Goal: Use online tool/utility: Utilize a website feature to perform a specific function

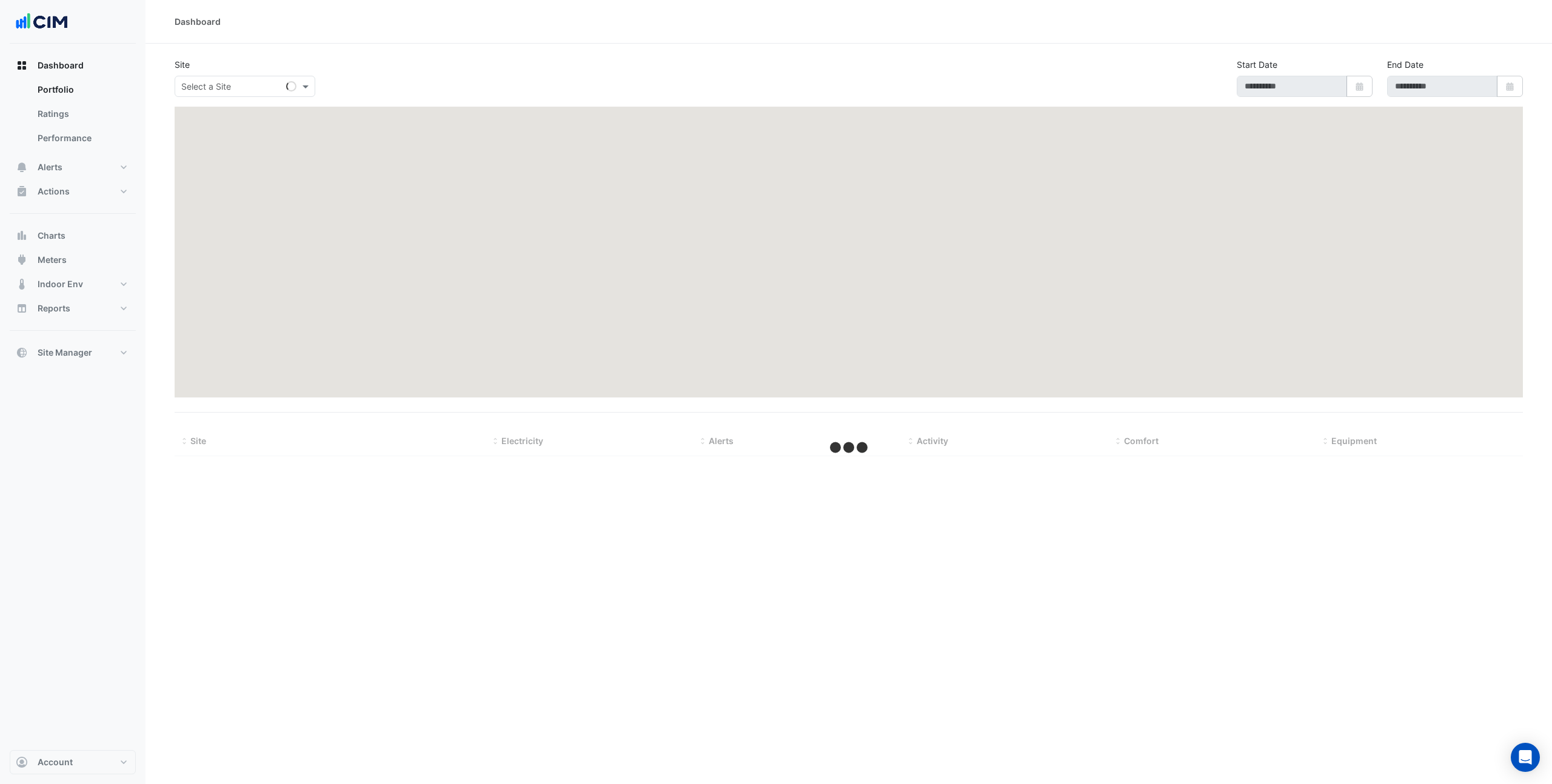
type input "**********"
select select "***"
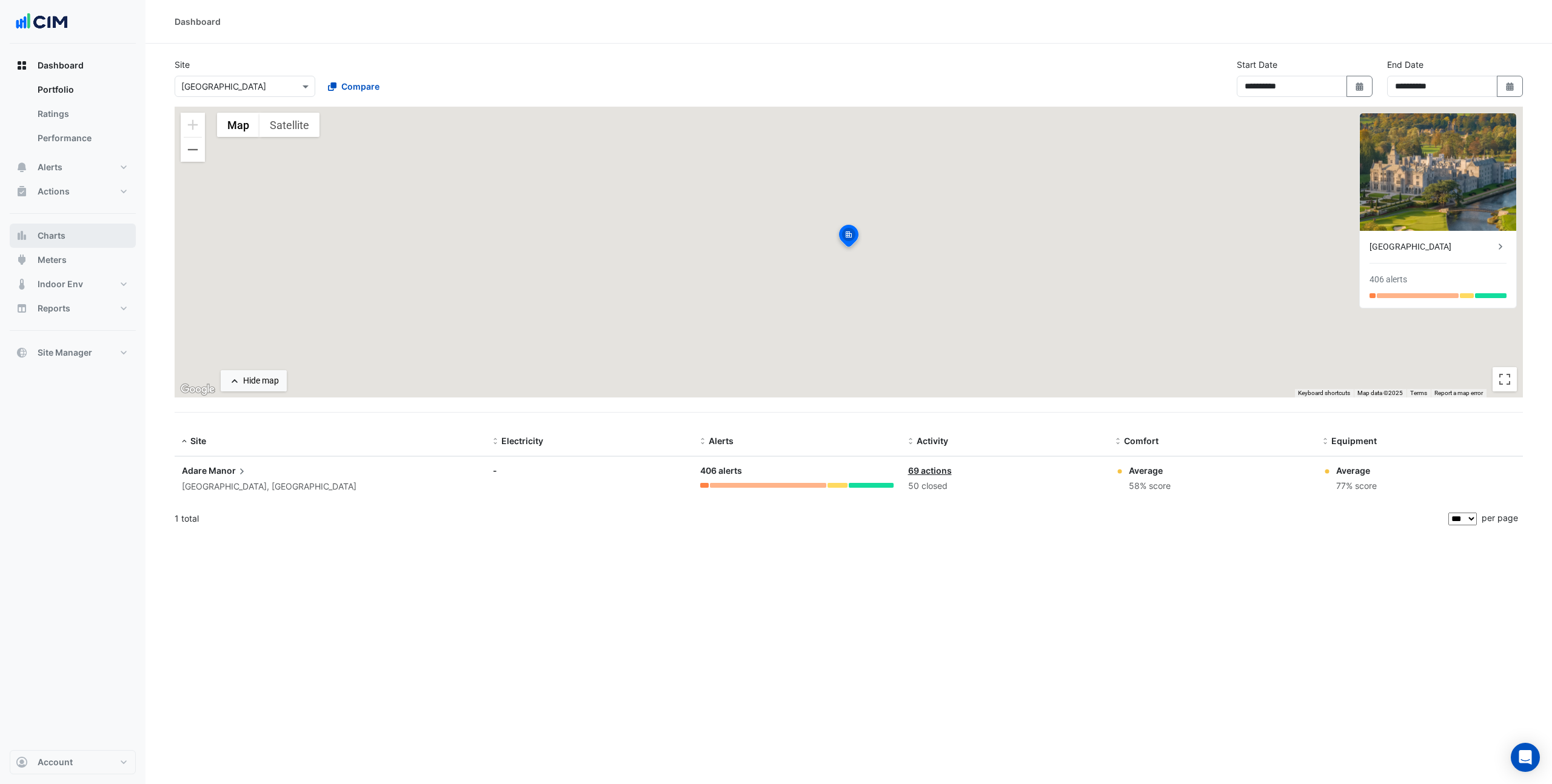
click at [85, 229] on button "Charts" at bounding box center [73, 236] width 126 height 24
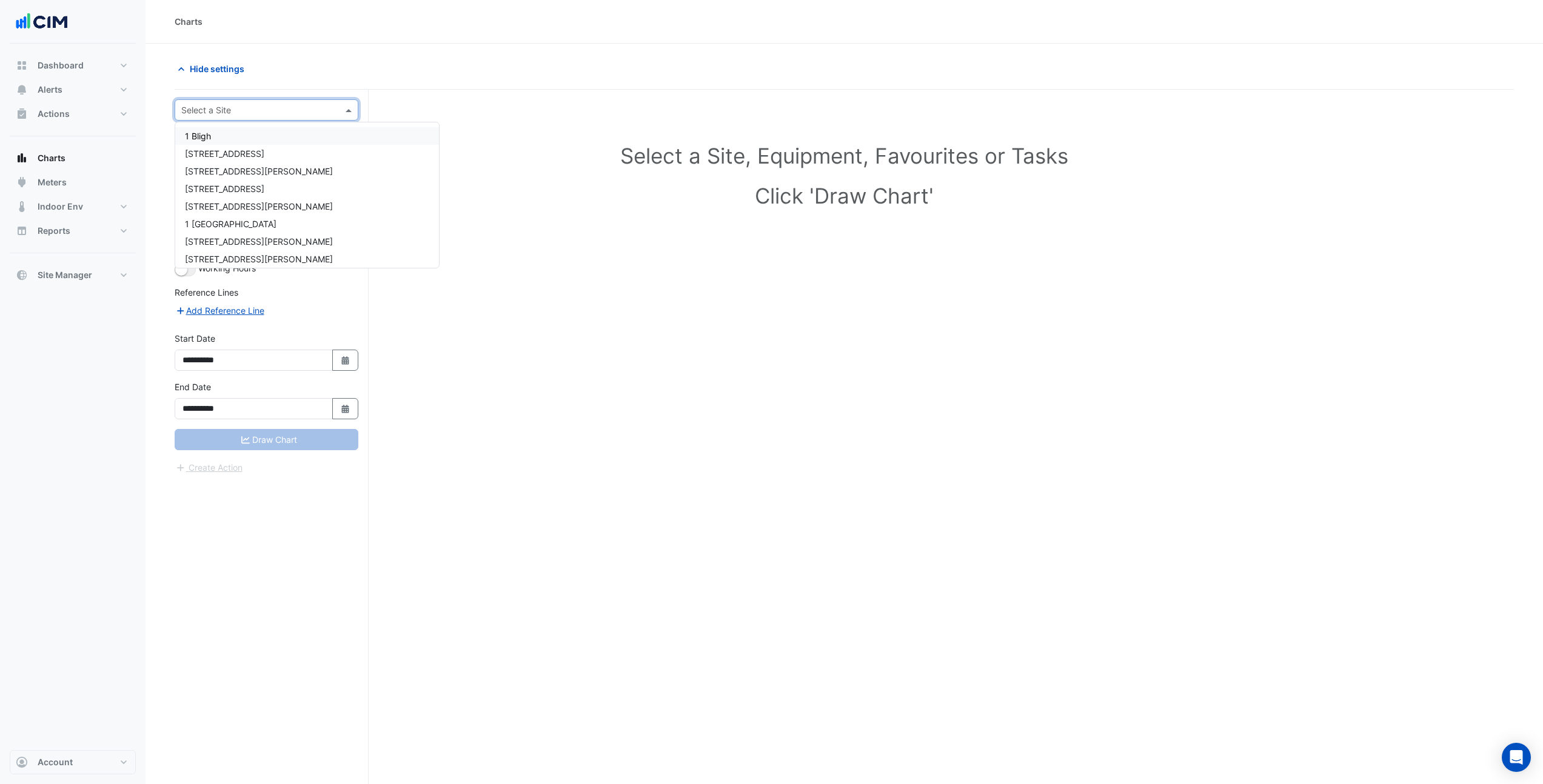
click at [201, 117] on div "Select a Site" at bounding box center [266, 109] width 184 height 21
type input "***"
click at [202, 135] on span "[STREET_ADDRESS]" at bounding box center [224, 136] width 79 height 10
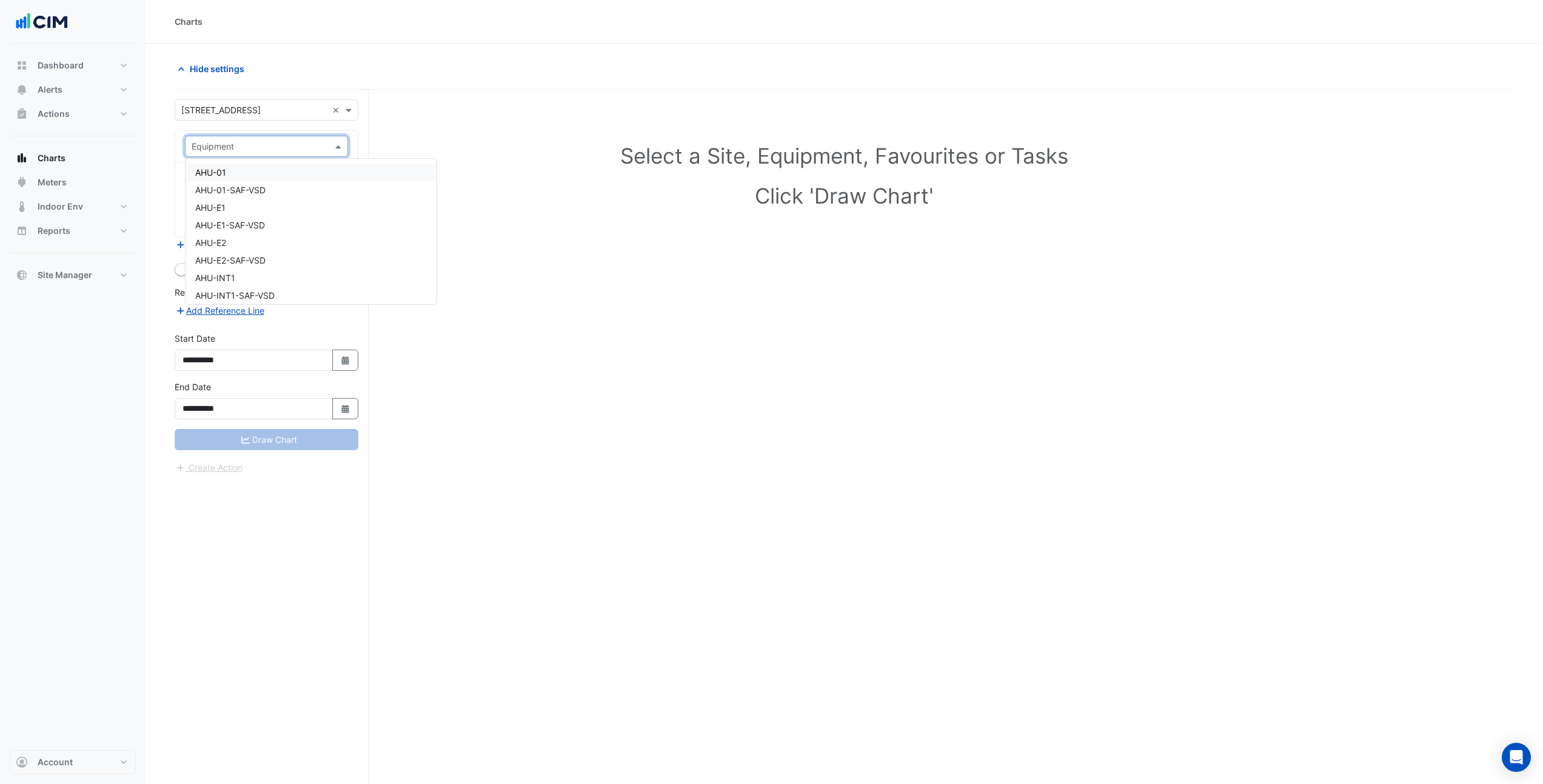
click at [263, 152] on div "Equipment" at bounding box center [256, 146] width 142 height 13
type input "**"
click at [261, 171] on div "CH-1" at bounding box center [298, 172] width 226 height 17
click at [269, 182] on input "text" at bounding box center [253, 184] width 122 height 13
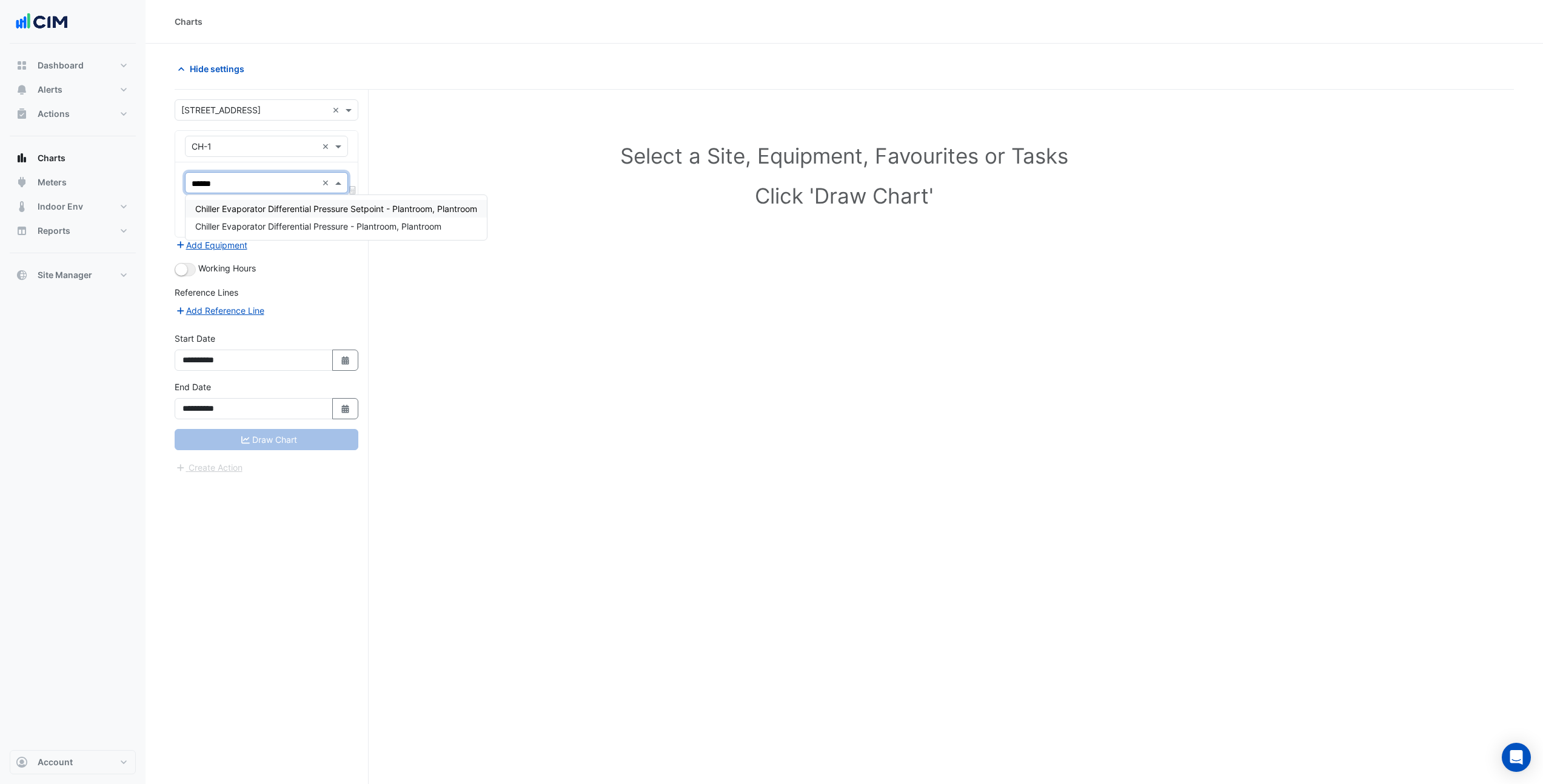
type input "*******"
click at [352, 231] on span "Chiller Evaporator Differential Pressure - Plantroom, Plantroom" at bounding box center [318, 227] width 246 height 10
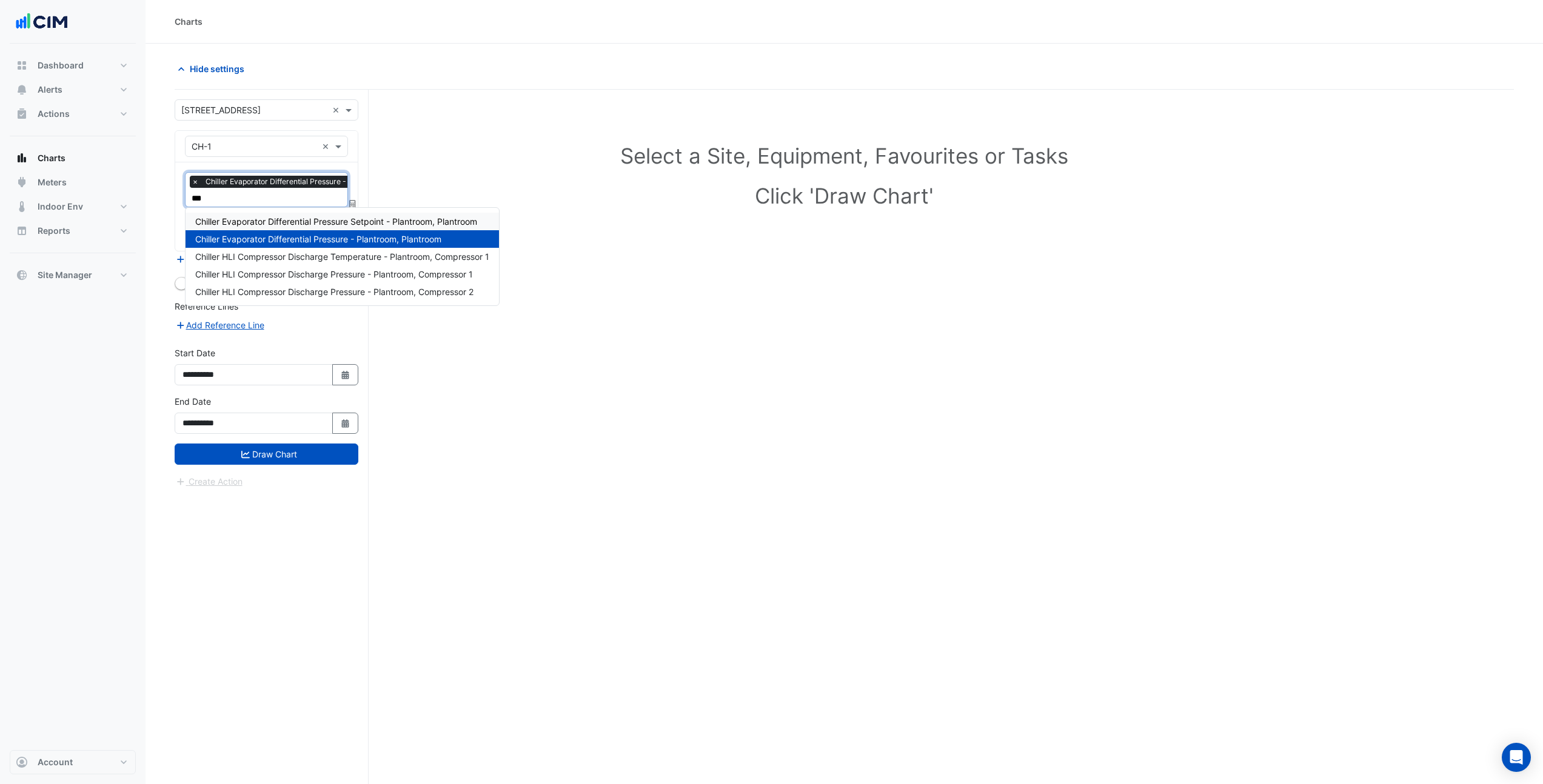
type input "****"
click at [317, 223] on span "Chiller Evaporator Differential Pressure Setpoint - Plantroom, Plantroom" at bounding box center [336, 221] width 282 height 10
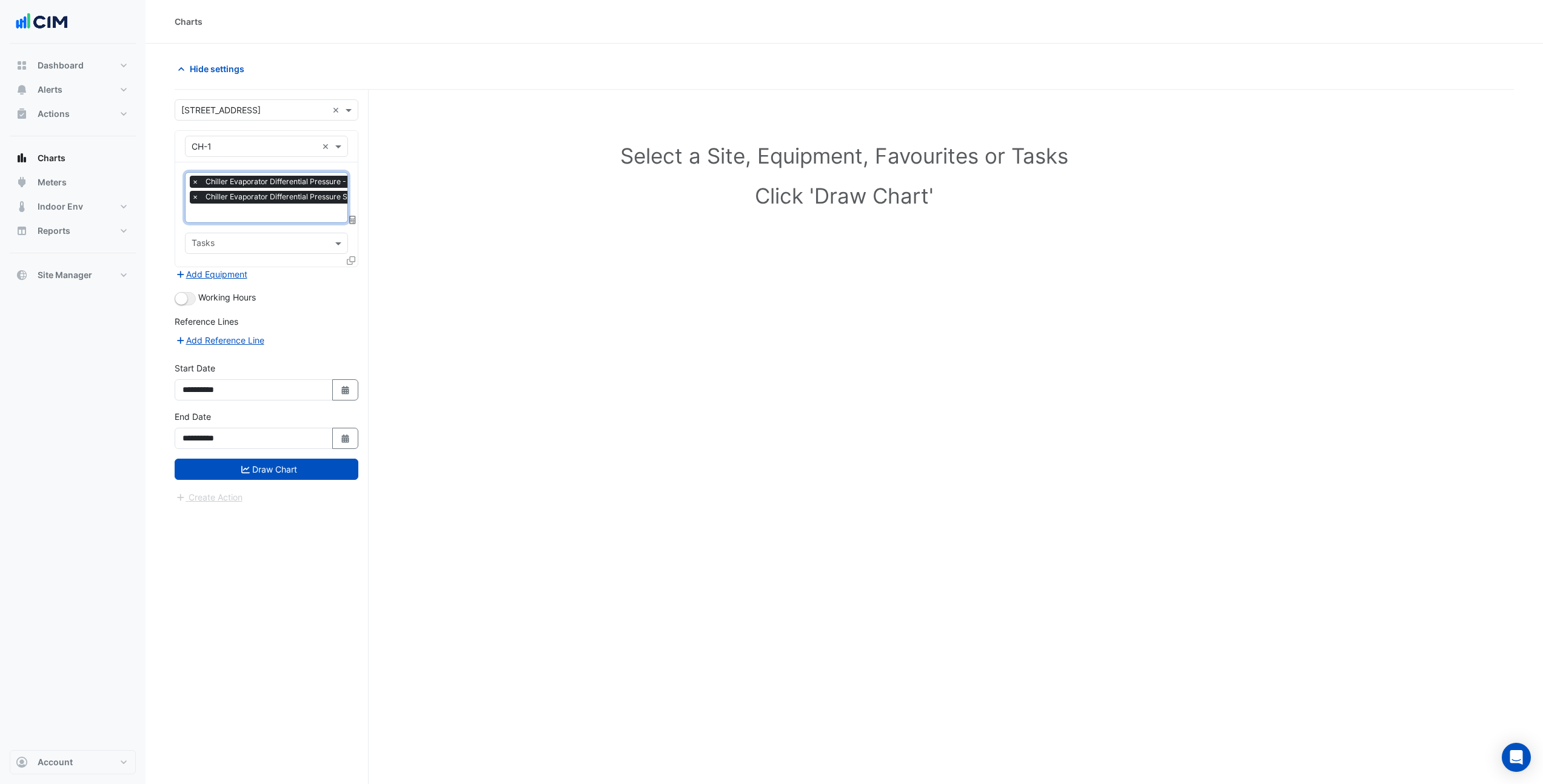
click at [352, 265] on div at bounding box center [352, 262] width 11 height 17
click at [352, 261] on icon at bounding box center [351, 260] width 8 height 8
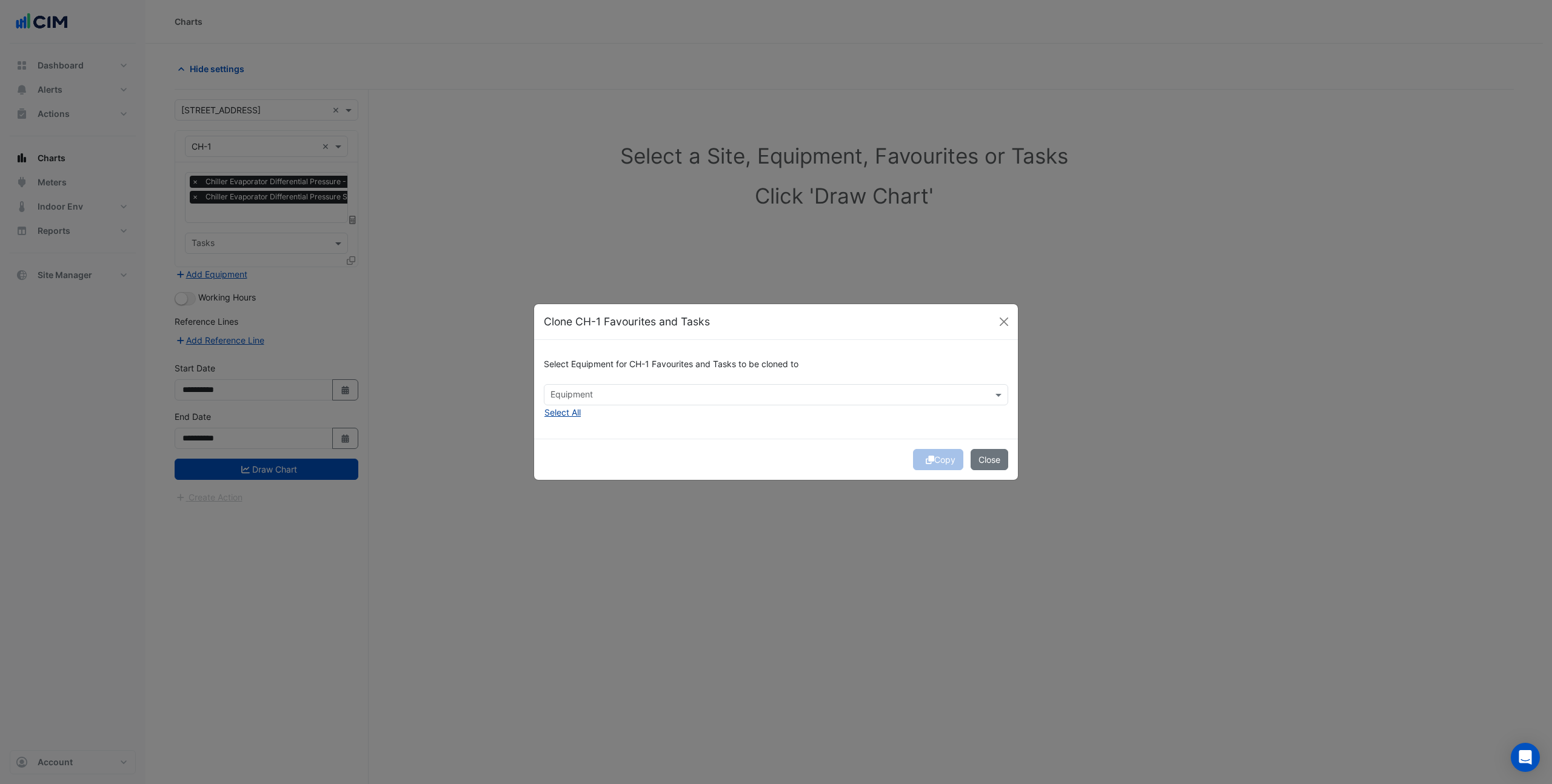
click at [557, 415] on button "Select All" at bounding box center [563, 413] width 37 height 14
click at [592, 394] on span "×" at bounding box center [592, 395] width 11 height 12
click at [592, 395] on span "×" at bounding box center [592, 395] width 11 height 12
click at [933, 456] on button "Copy" at bounding box center [938, 460] width 50 height 21
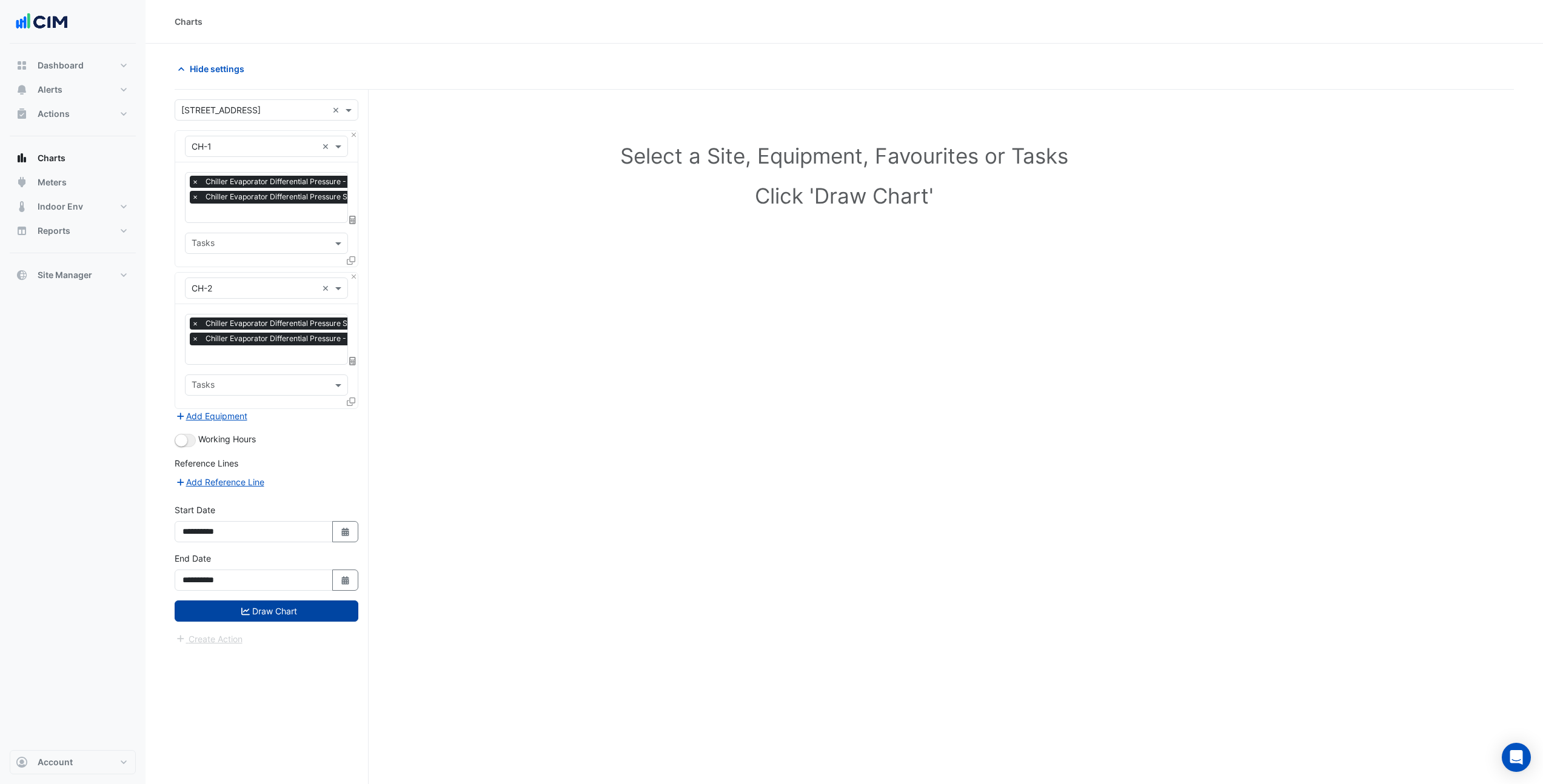
click at [328, 607] on button "Draw Chart" at bounding box center [266, 611] width 184 height 21
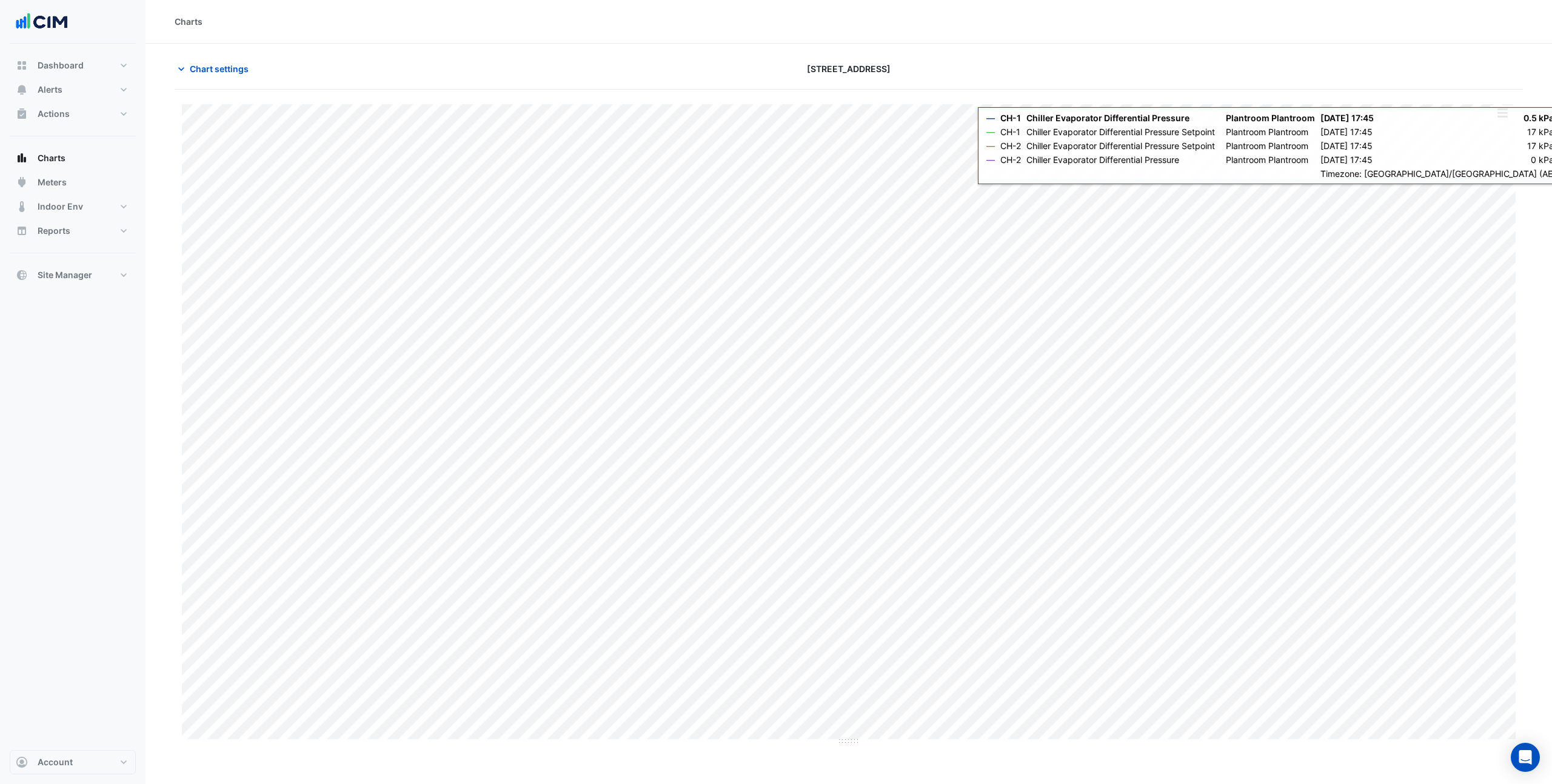
click at [1497, 110] on button "button" at bounding box center [1502, 113] width 24 height 15
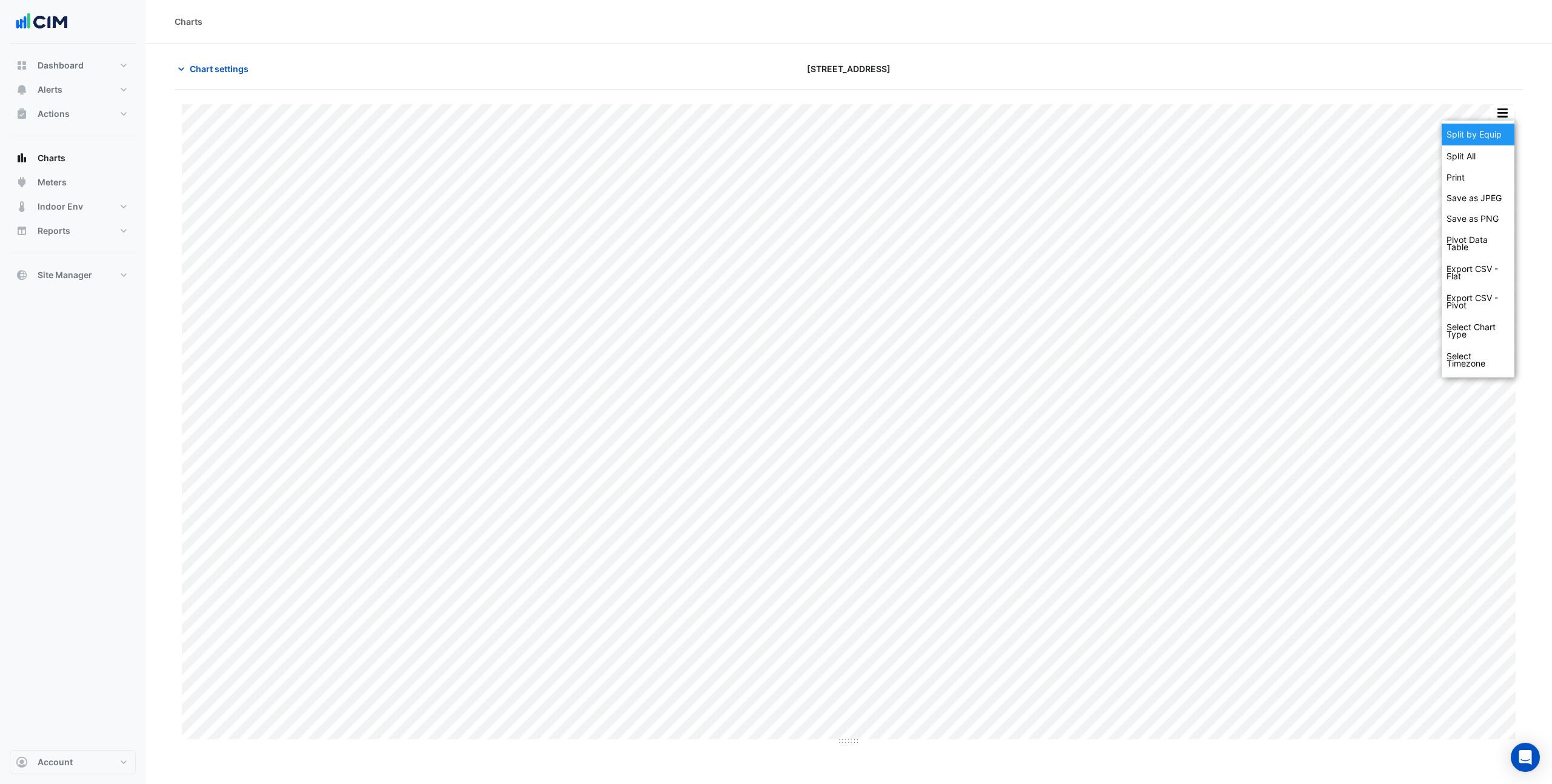
click at [1492, 132] on div "Split by Equip" at bounding box center [1478, 135] width 73 height 22
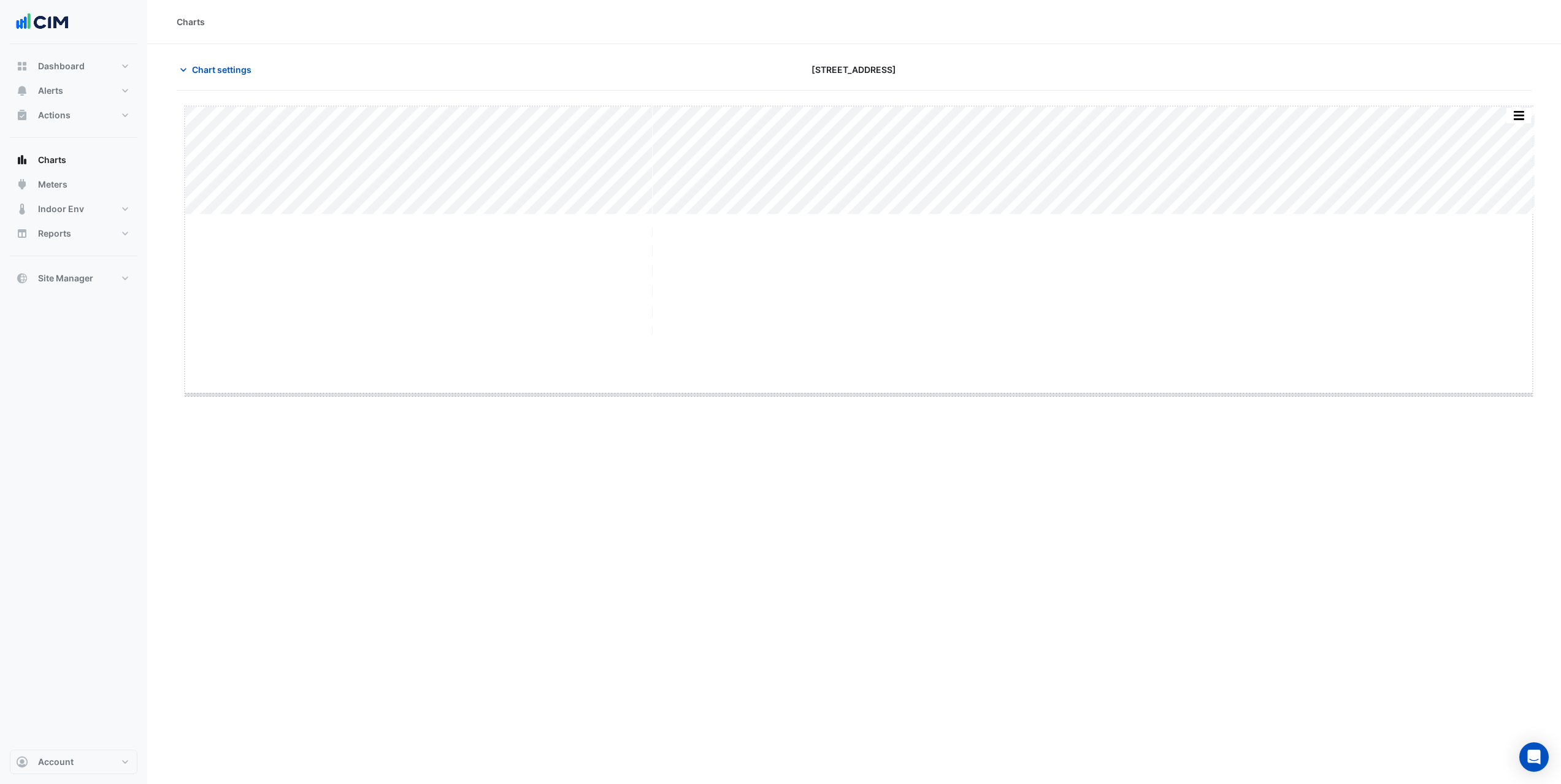
drag, startPoint x: 857, startPoint y: 213, endPoint x: 829, endPoint y: 395, distance: 184.1
drag, startPoint x: 857, startPoint y: 528, endPoint x: 831, endPoint y: 772, distance: 245.4
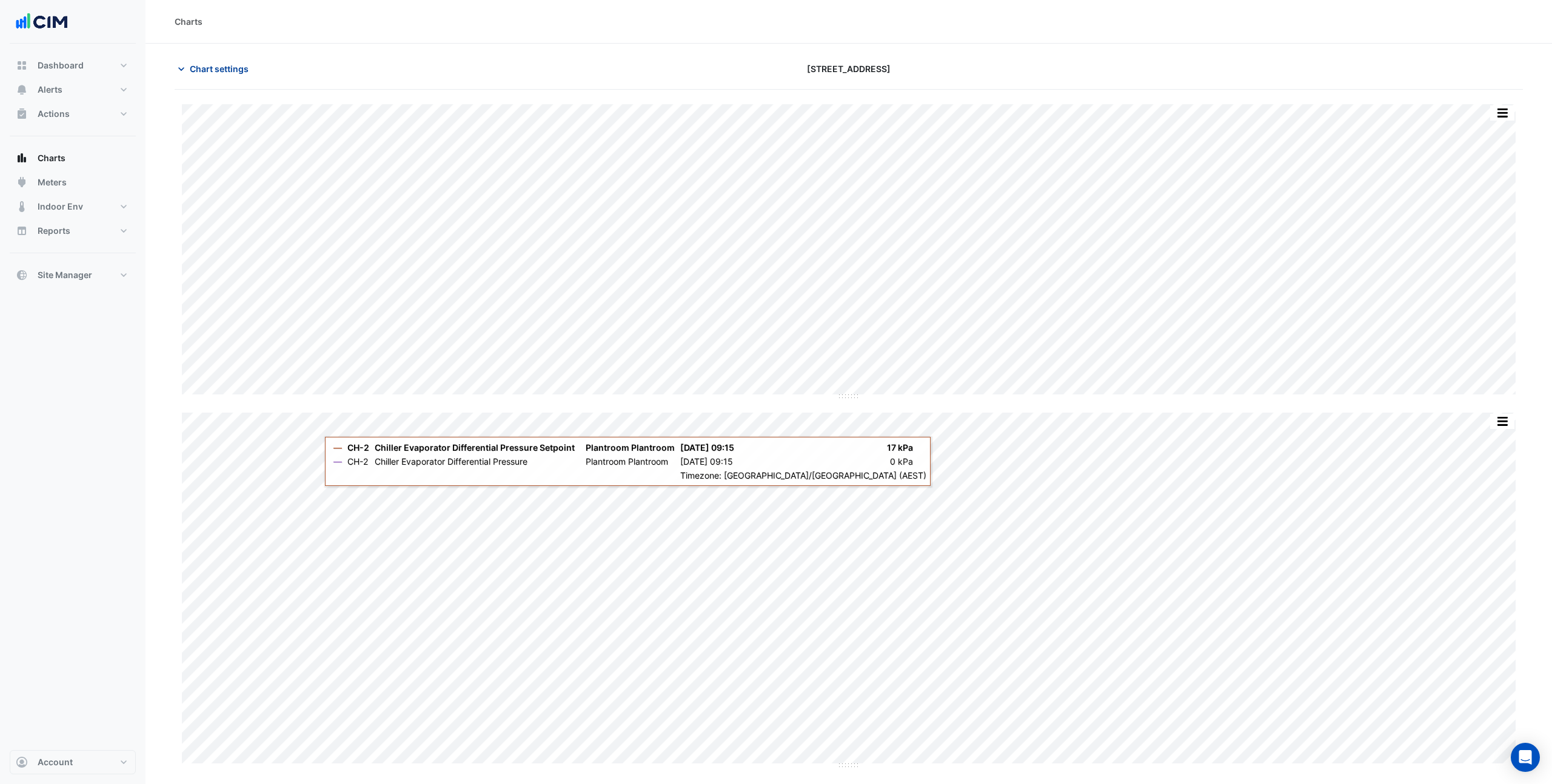
click at [194, 67] on span "Chart settings" at bounding box center [219, 69] width 59 height 13
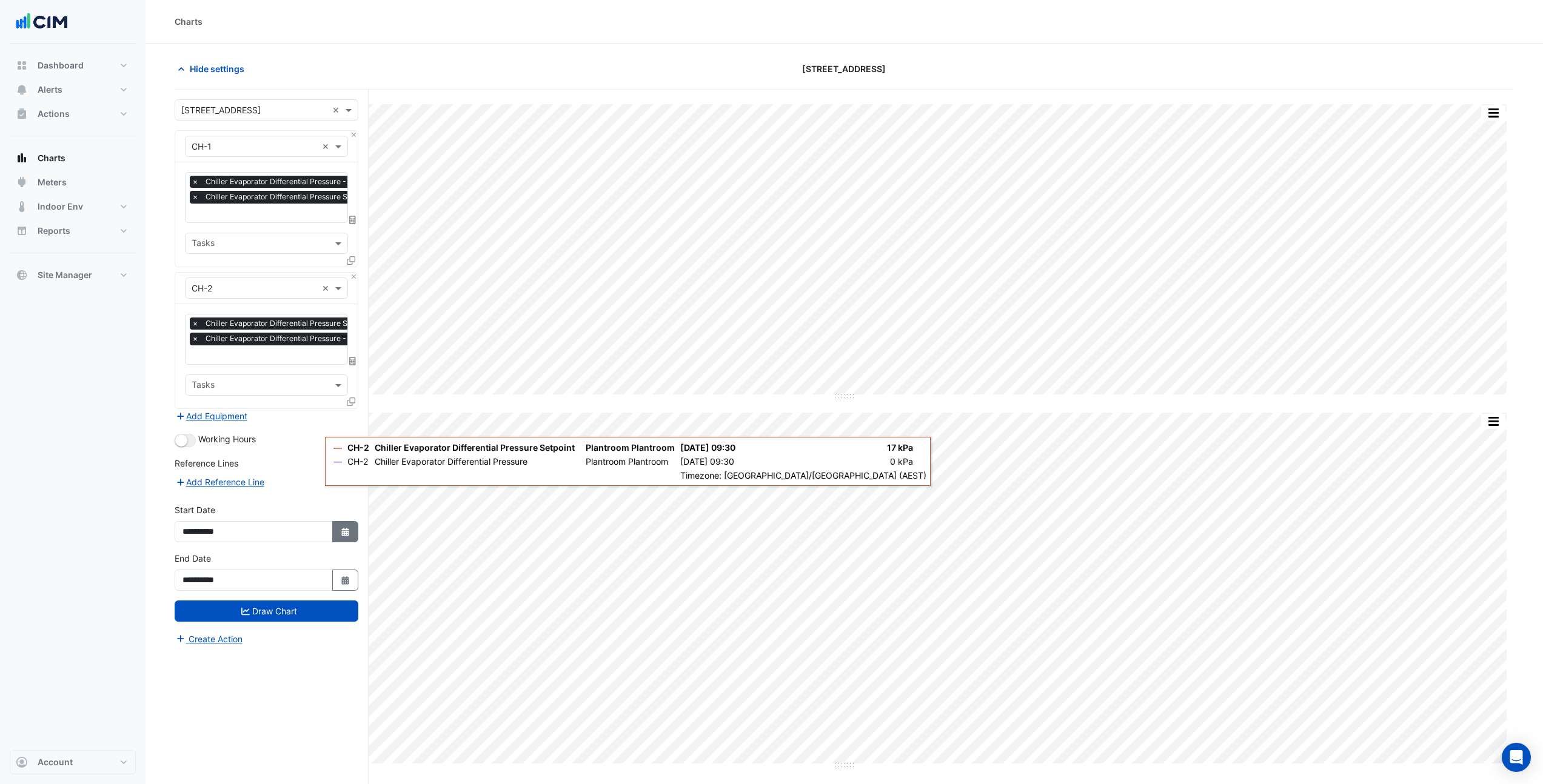
click at [339, 534] on button "Select Date" at bounding box center [345, 532] width 26 height 21
select select "*"
select select "****"
click at [192, 371] on button "Previous month" at bounding box center [195, 368] width 15 height 19
click at [319, 368] on div at bounding box center [312, 368] width 24 height 19
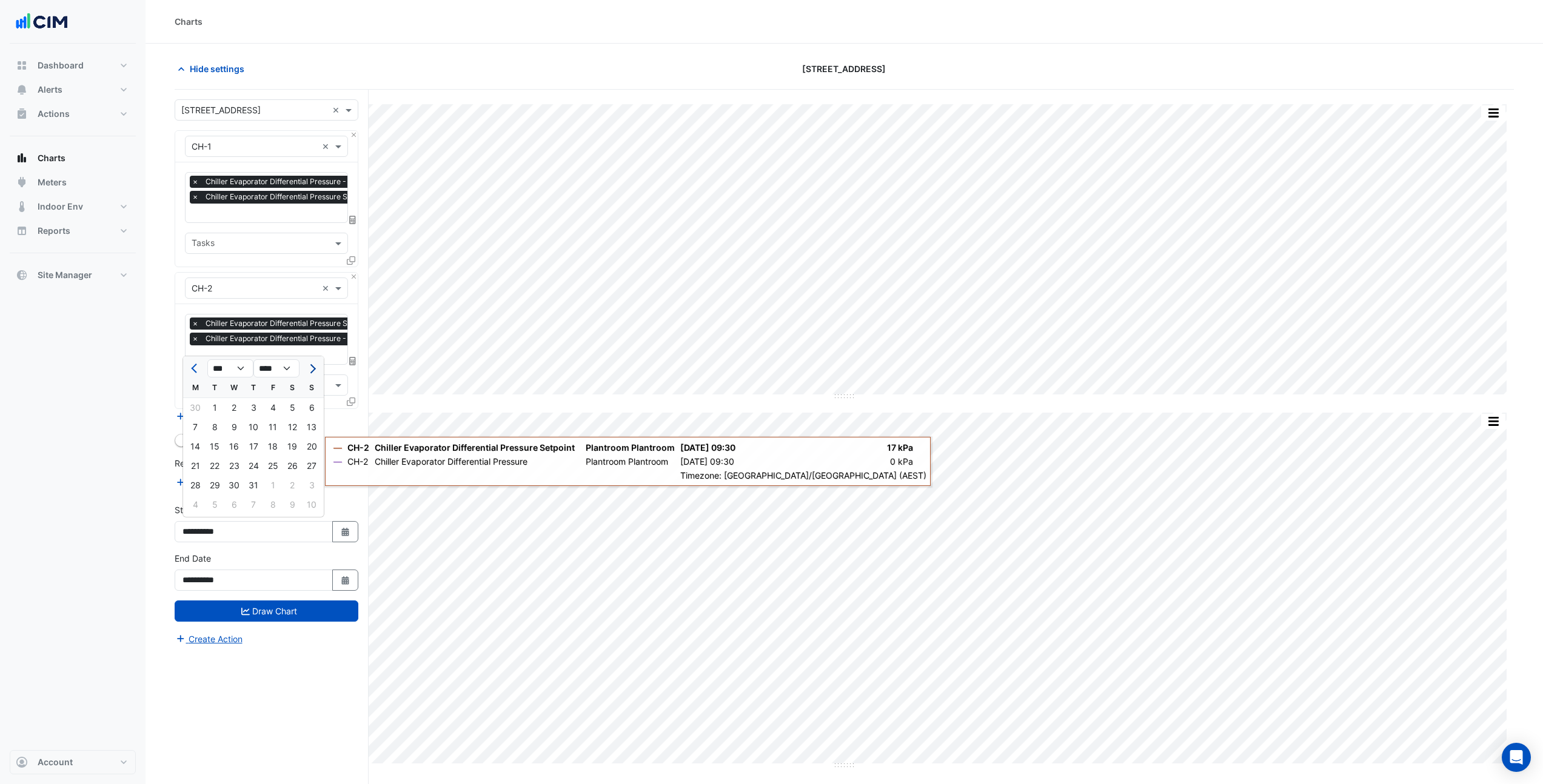
click at [316, 370] on button "Next month" at bounding box center [312, 368] width 15 height 19
select select "*"
click at [295, 368] on select "**** **** **** **** **** **** **** **** **** **** ****" at bounding box center [277, 368] width 46 height 18
select select "****"
click at [254, 359] on select "**** **** **** **** **** **** **** **** **** **** ****" at bounding box center [277, 368] width 46 height 18
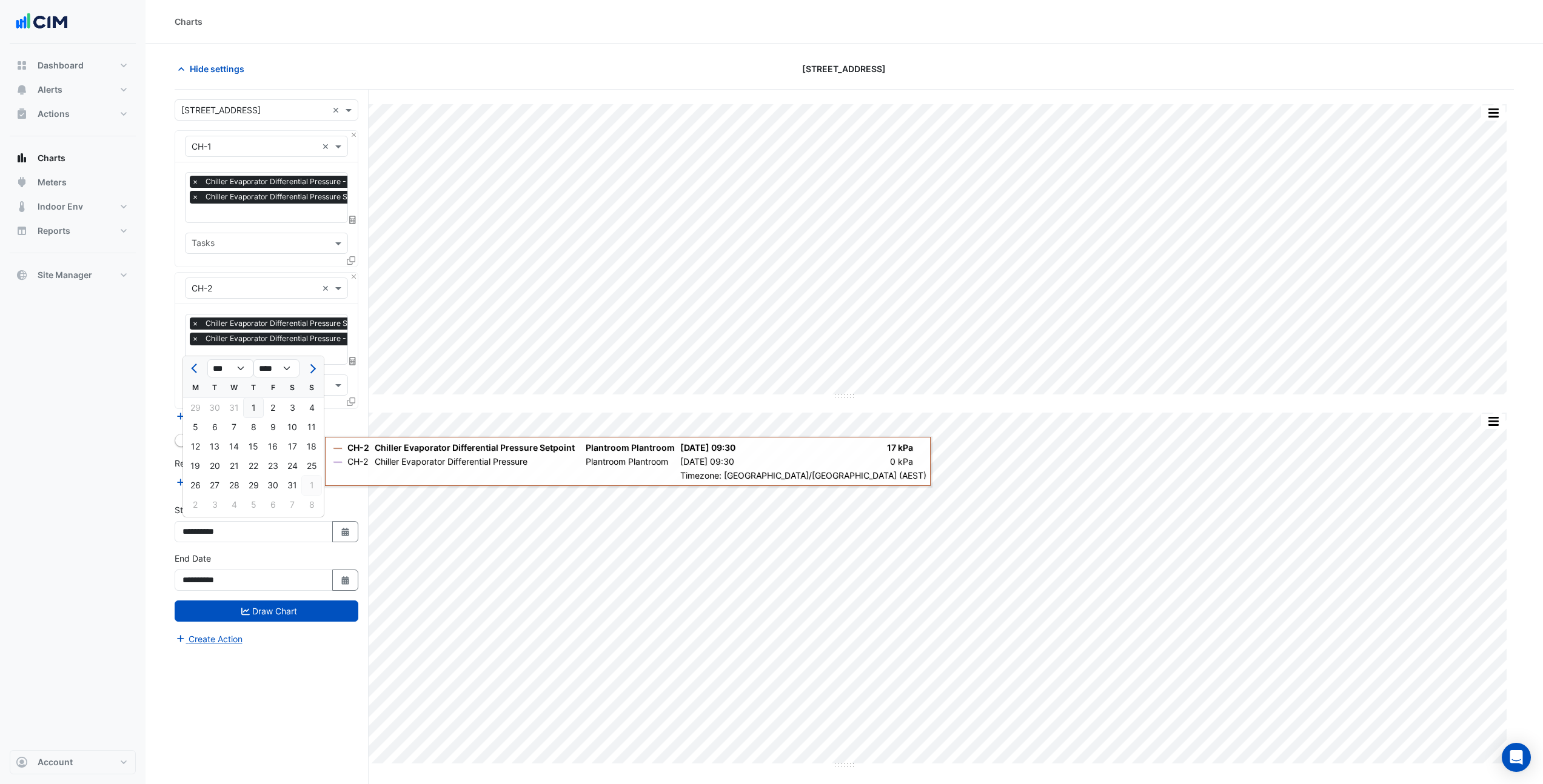
click at [316, 485] on div "1" at bounding box center [312, 485] width 19 height 19
type input "**********"
click at [343, 578] on icon "Select Date" at bounding box center [345, 580] width 11 height 8
select select "*"
select select "****"
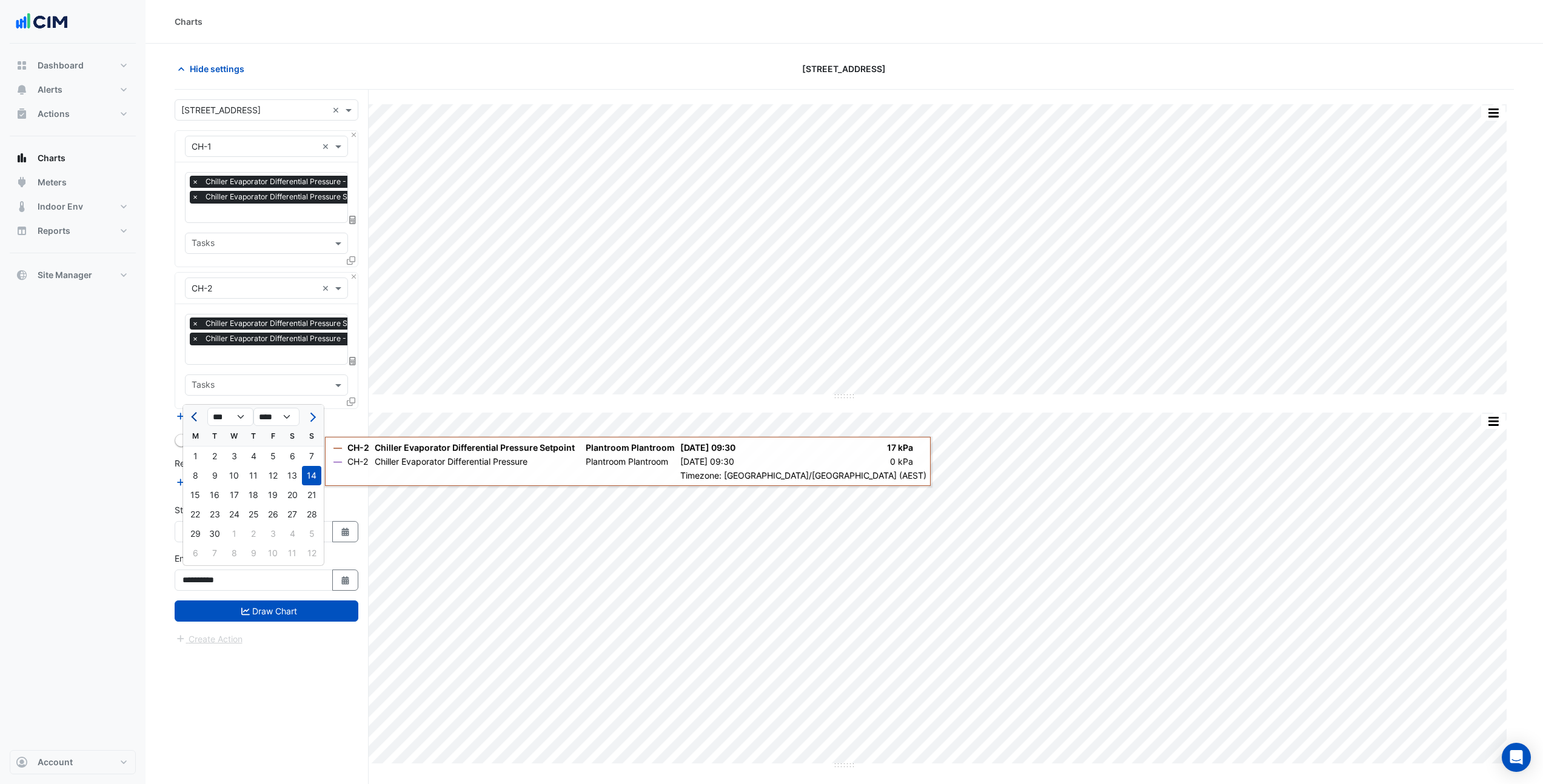
click at [190, 414] on button "Previous month" at bounding box center [195, 417] width 15 height 19
select select "*"
click at [306, 532] on div "31" at bounding box center [312, 534] width 19 height 19
type input "**********"
click at [297, 608] on button "Draw Chart" at bounding box center [266, 611] width 184 height 21
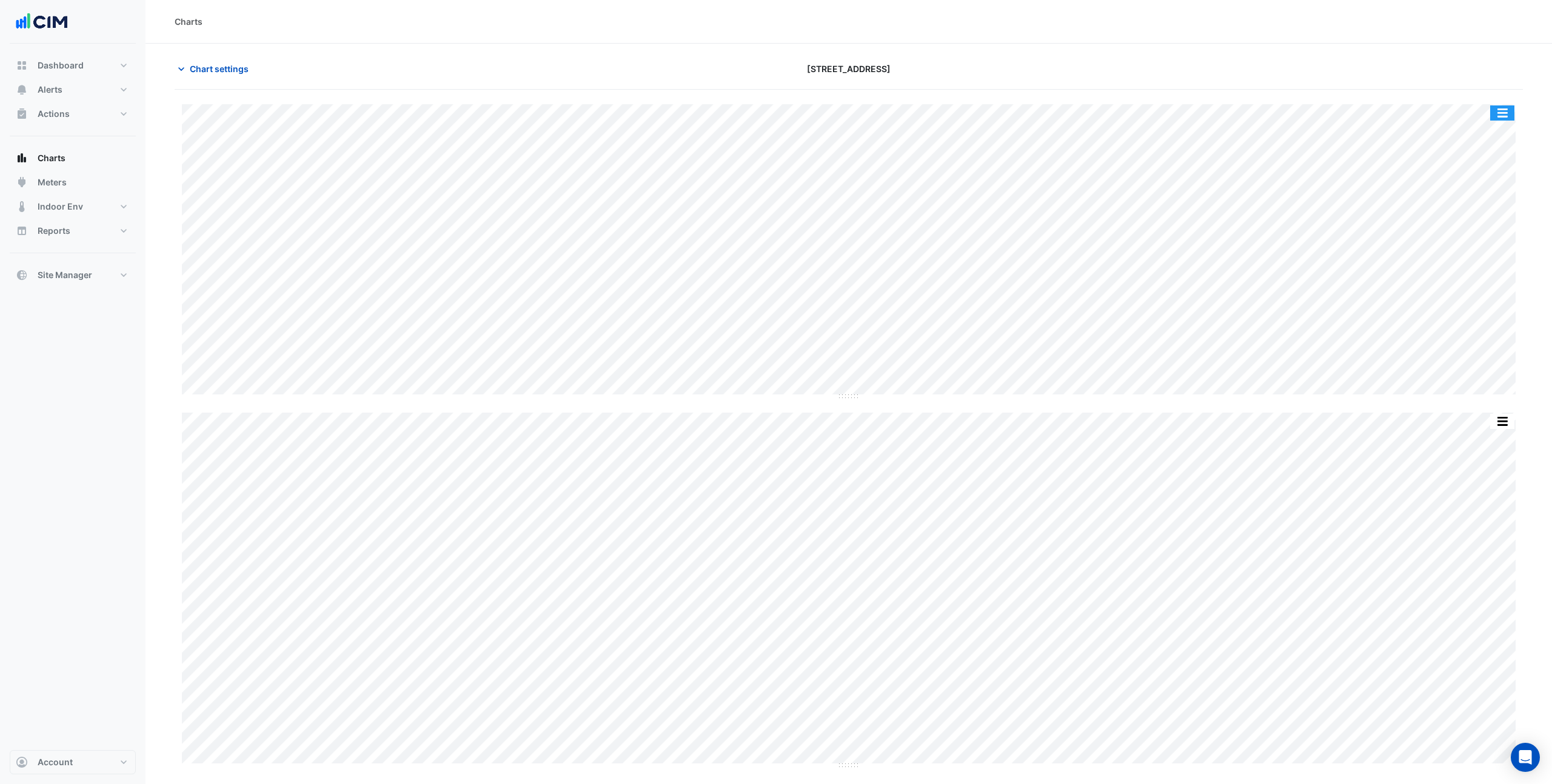
click at [1504, 115] on button "button" at bounding box center [1502, 113] width 24 height 15
click at [240, 68] on span "Chart settings" at bounding box center [219, 69] width 59 height 13
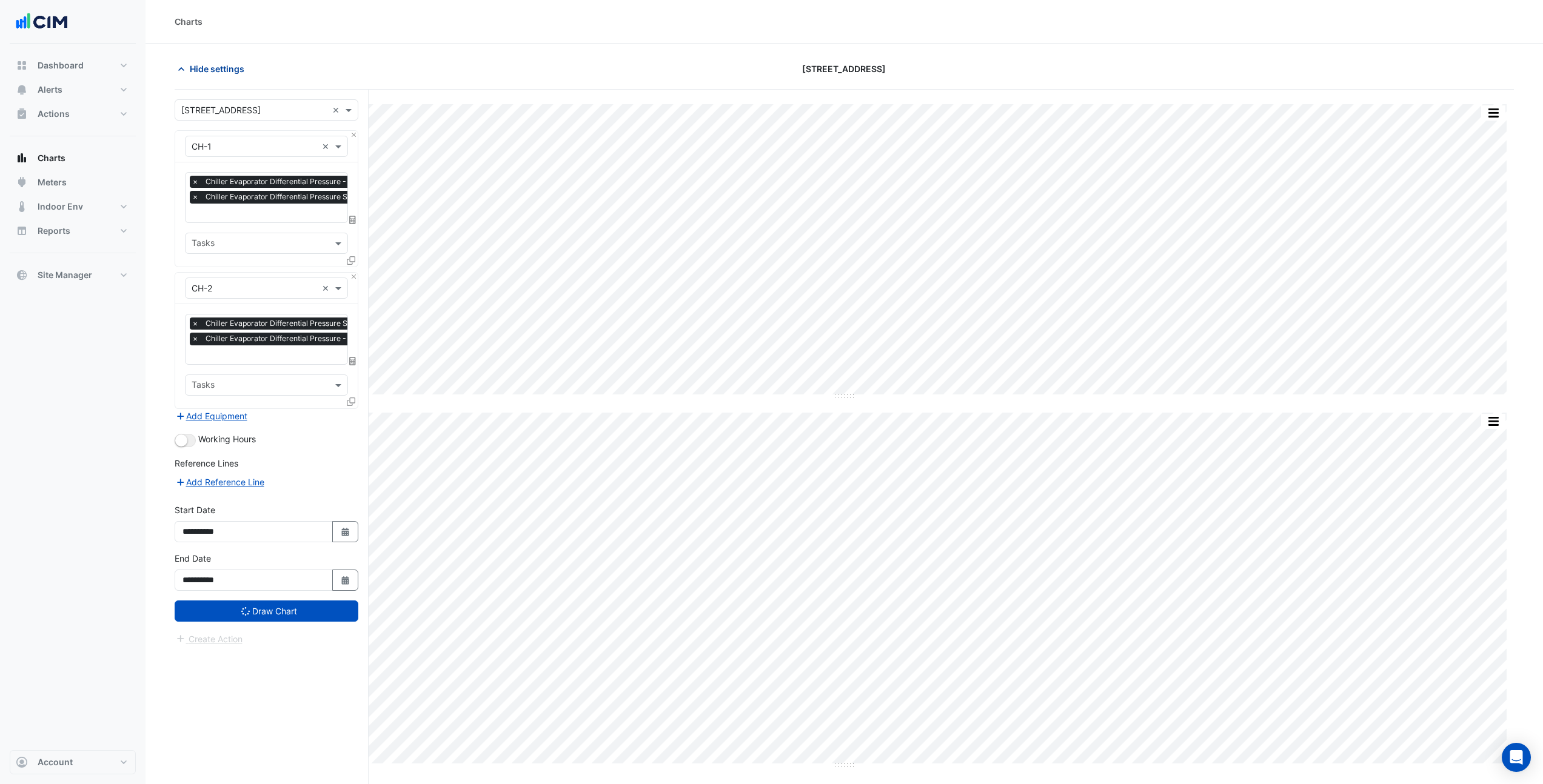
click at [240, 68] on span "Hide settings" at bounding box center [217, 69] width 55 height 13
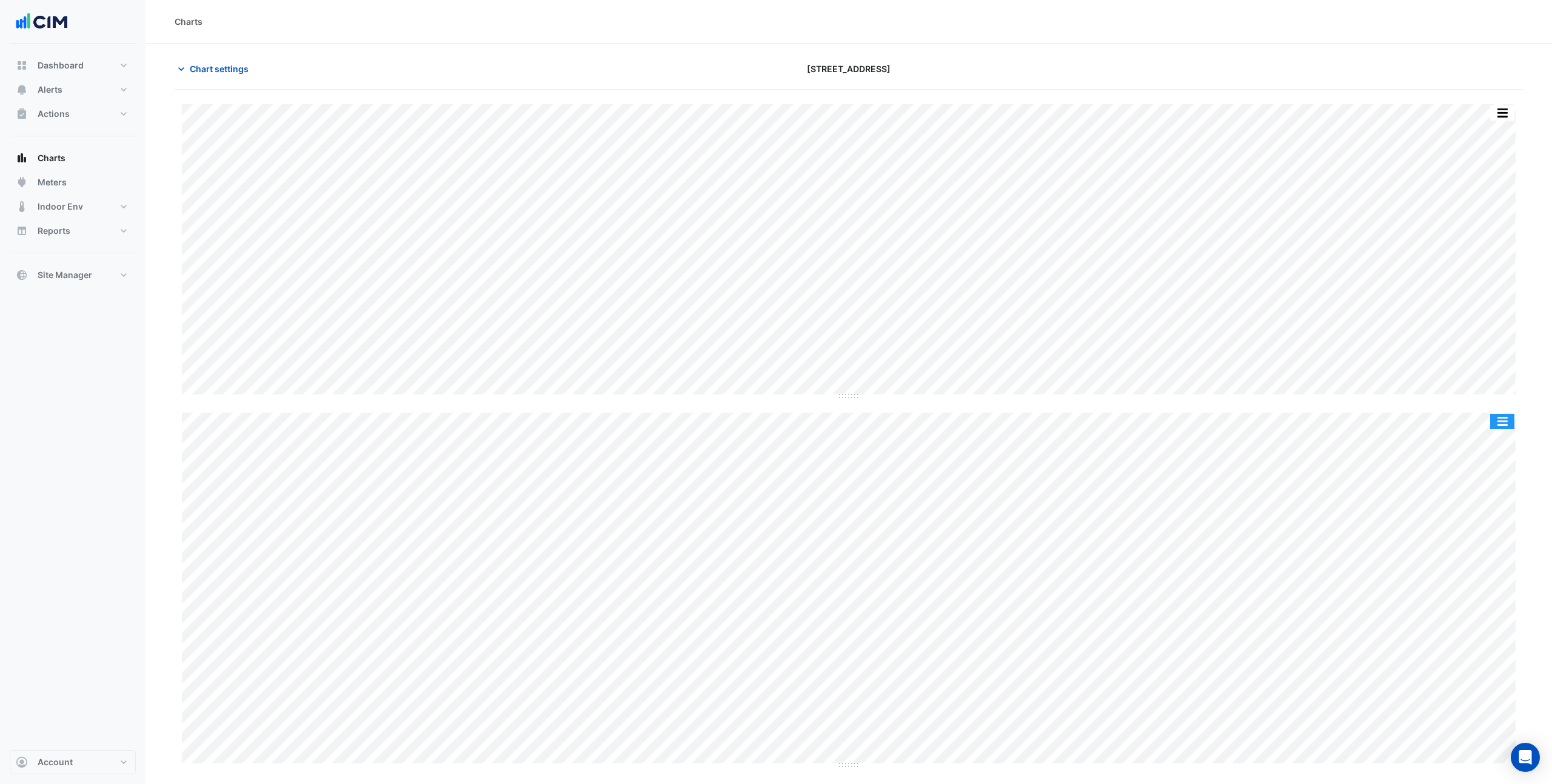
click at [1499, 422] on button "button" at bounding box center [1502, 422] width 24 height 15
click at [1507, 107] on button "button" at bounding box center [1502, 113] width 24 height 15
click at [1516, 115] on div "Print Save as JPEG Save as PNG — CH-1 Chiller Evaporator Differential Pressure …" at bounding box center [849, 436] width 1349 height 663
click at [1513, 114] on button "button" at bounding box center [1502, 113] width 24 height 15
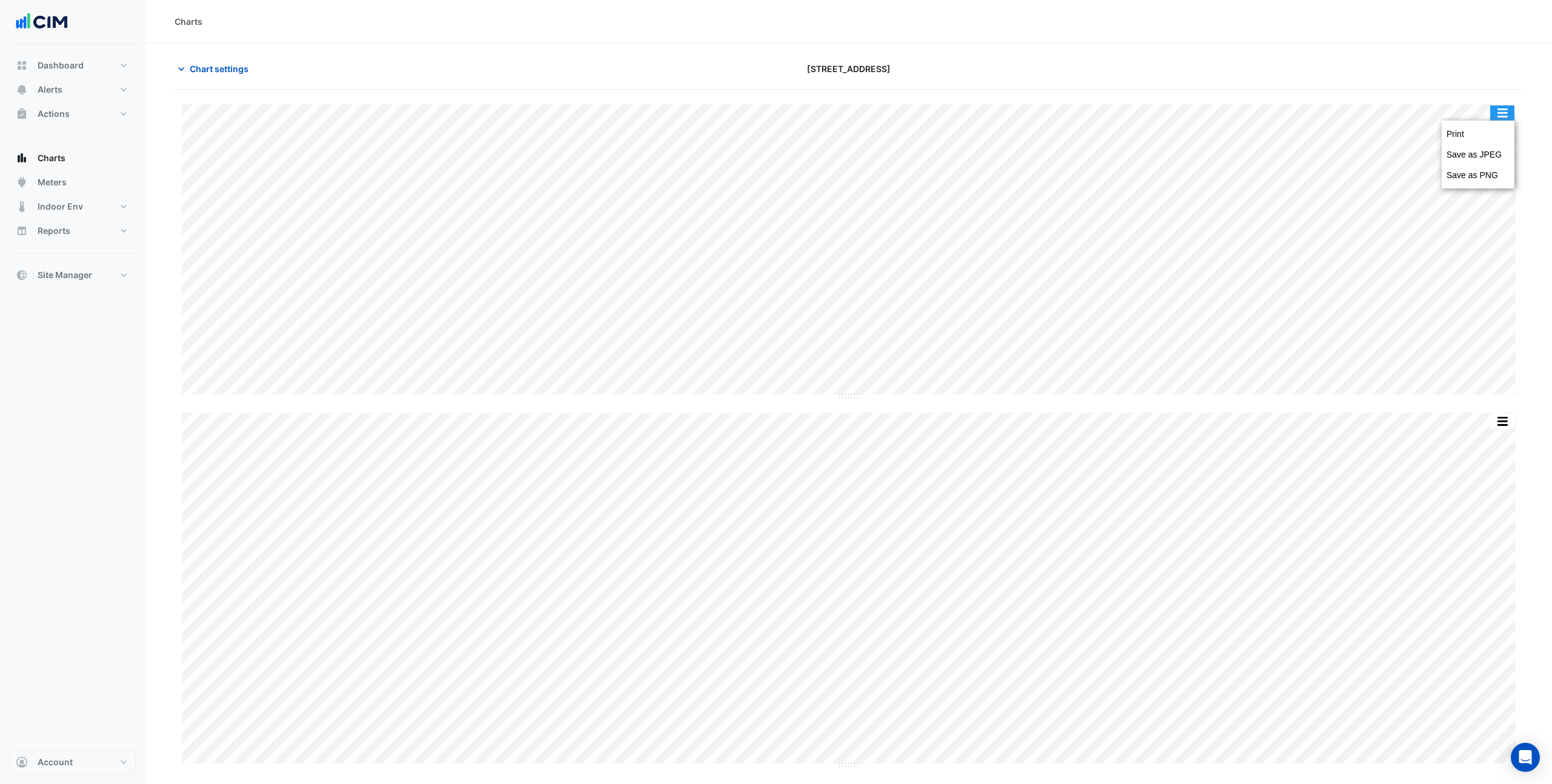
click at [1512, 113] on button "button" at bounding box center [1502, 113] width 24 height 15
click at [1508, 417] on button "button" at bounding box center [1502, 422] width 24 height 15
click at [1508, 418] on button "button" at bounding box center [1502, 422] width 24 height 15
click at [1502, 109] on button "button" at bounding box center [1502, 113] width 24 height 15
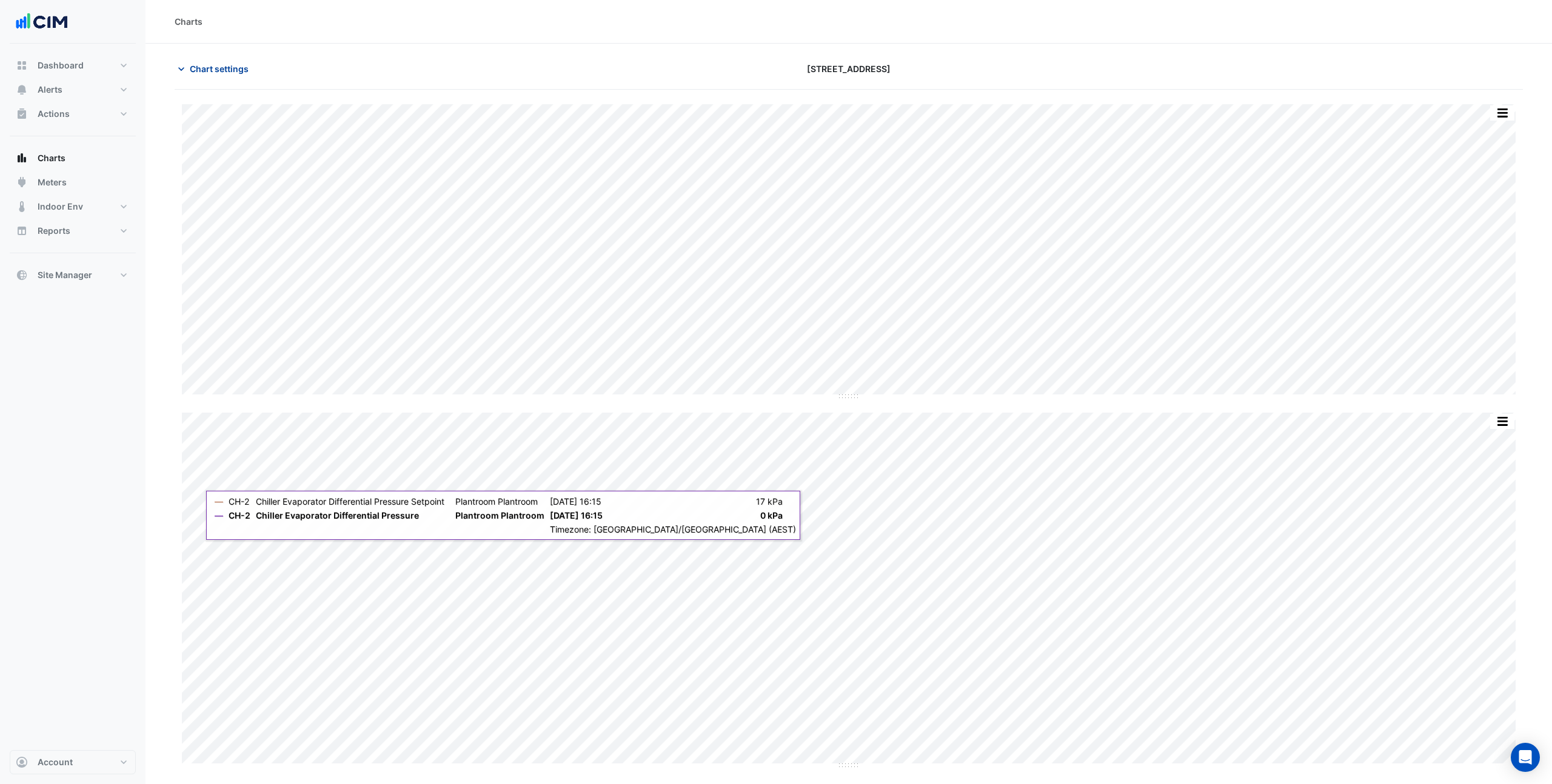
click at [203, 64] on span "Chart settings" at bounding box center [219, 69] width 59 height 13
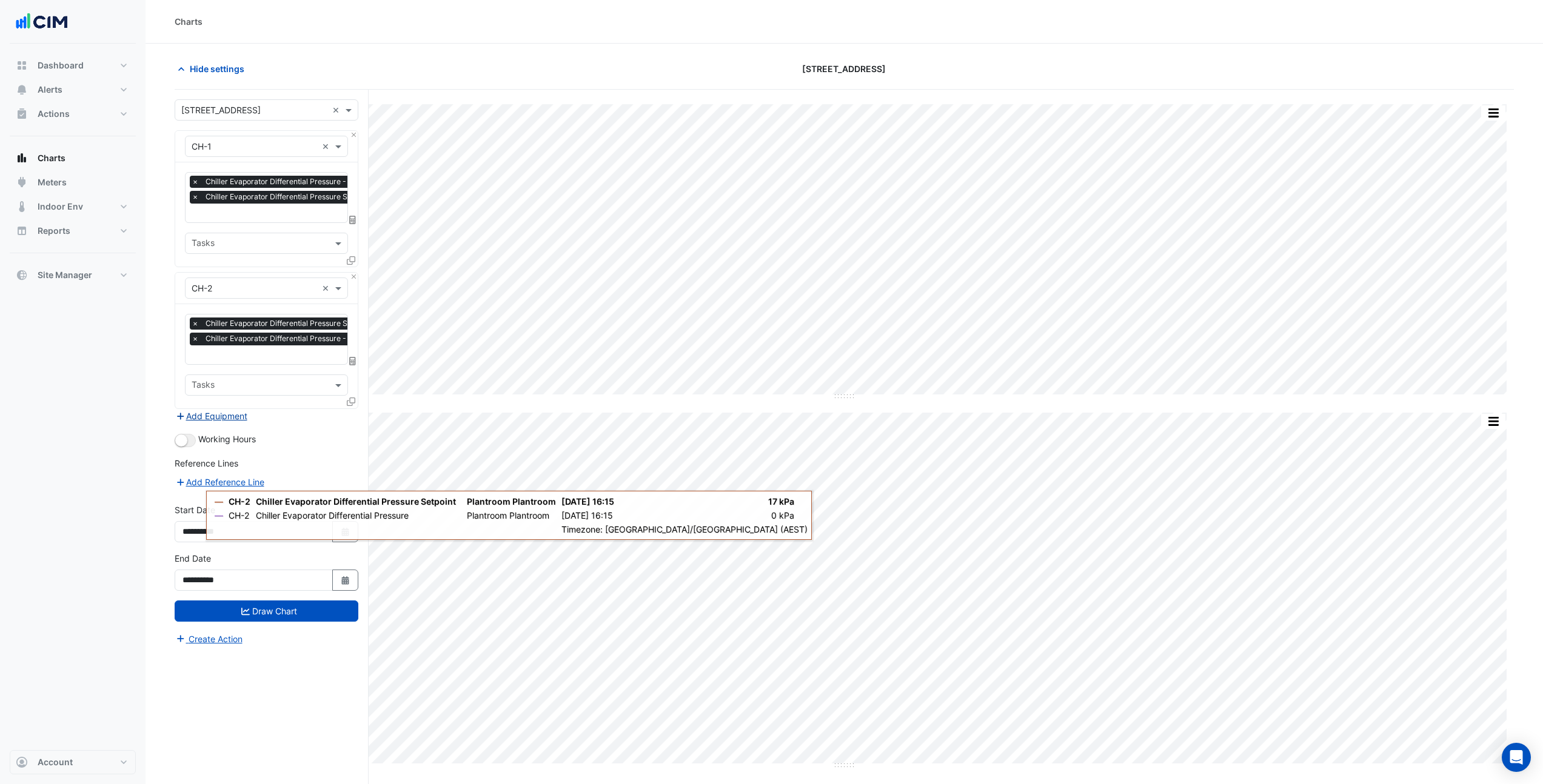
click at [223, 413] on button "Add Equipment" at bounding box center [211, 416] width 73 height 14
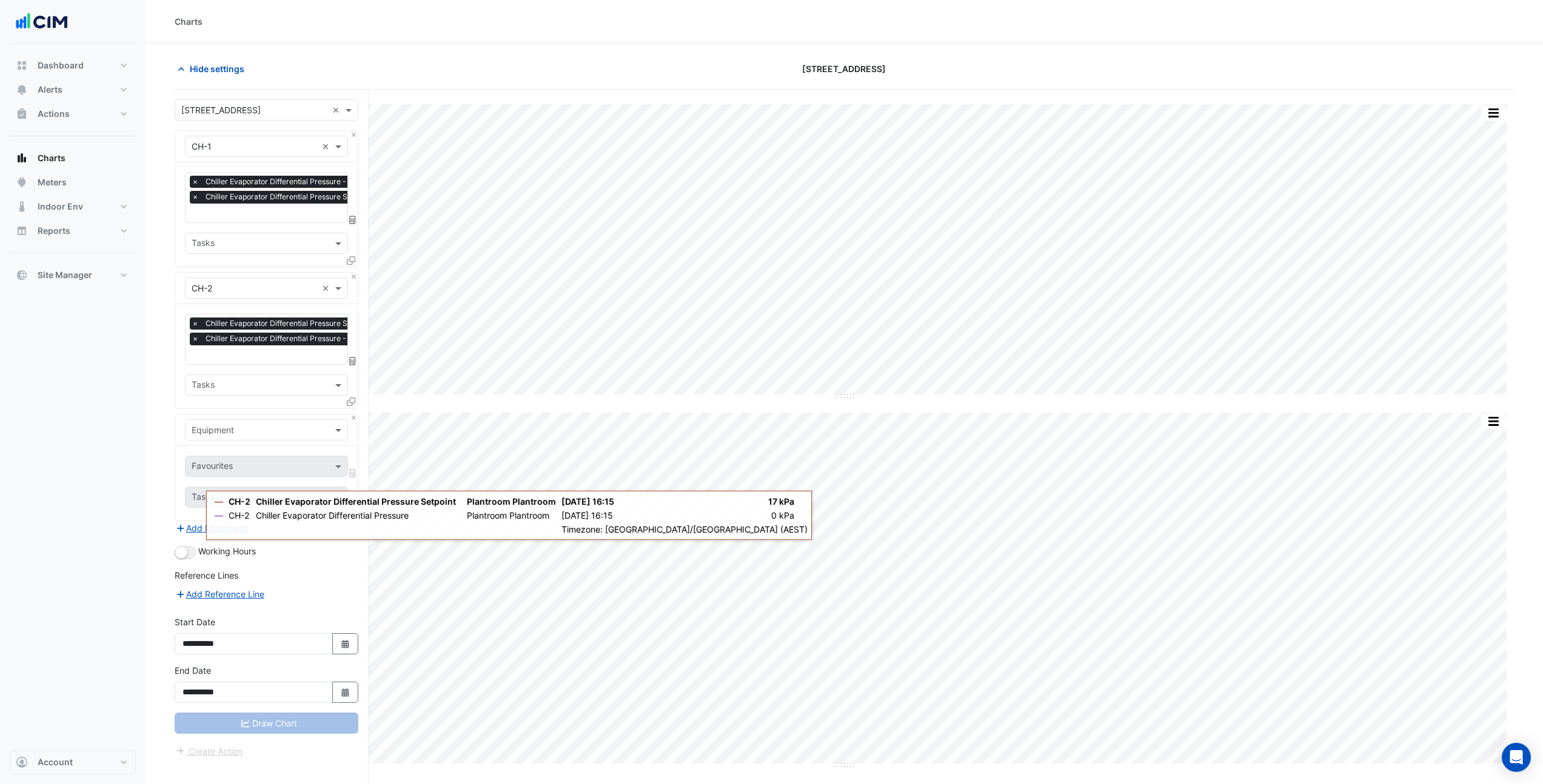
click at [227, 425] on input "text" at bounding box center [254, 431] width 126 height 13
type input "****"
click at [231, 451] on div "Weather" at bounding box center [266, 453] width 162 height 17
click at [259, 465] on input "text" at bounding box center [260, 467] width 136 height 13
click at [245, 532] on div "Temperature ([PERSON_NAME])" at bounding box center [266, 525] width 162 height 17
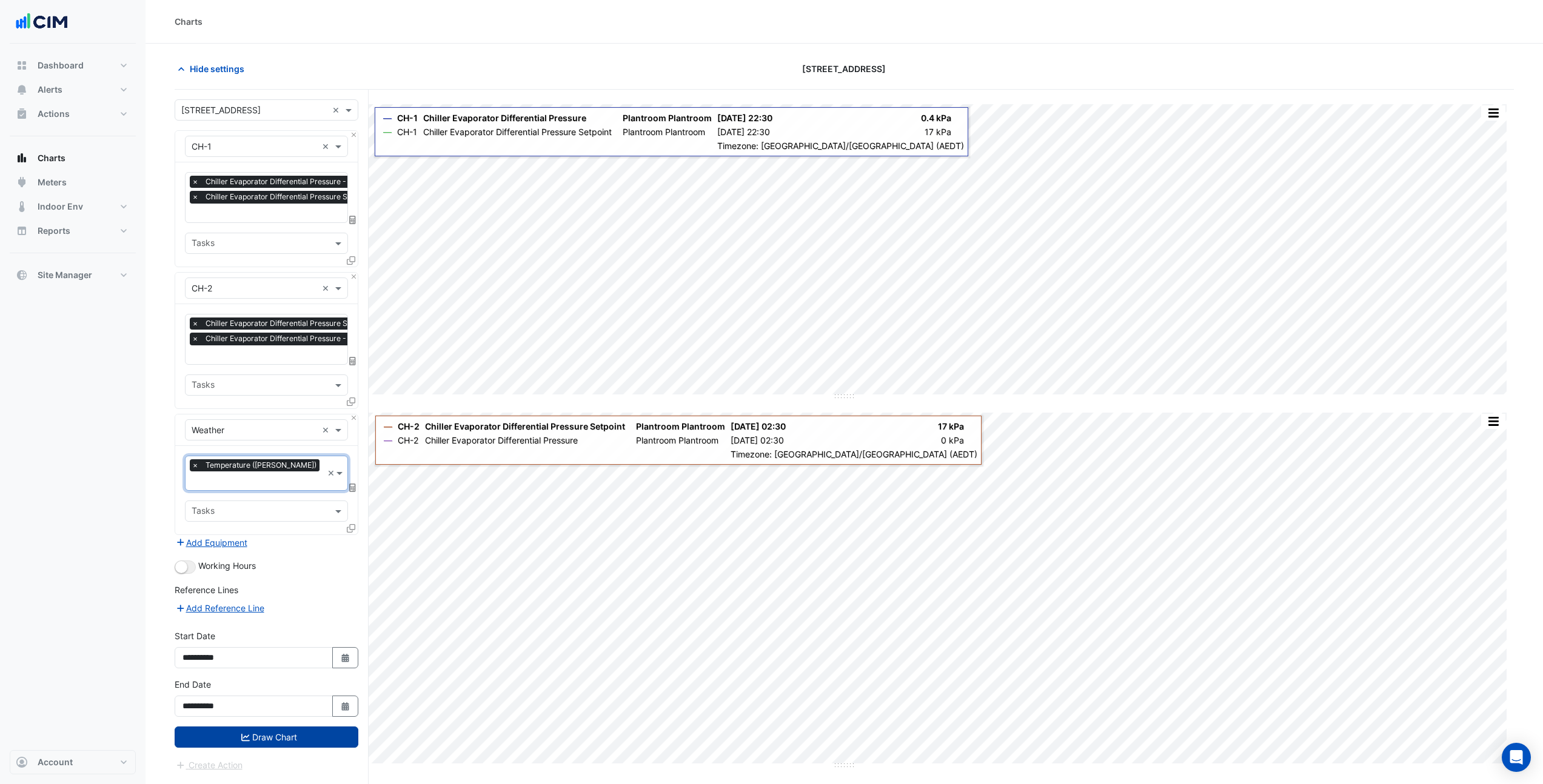
click at [256, 727] on button "Draw Chart" at bounding box center [266, 737] width 184 height 21
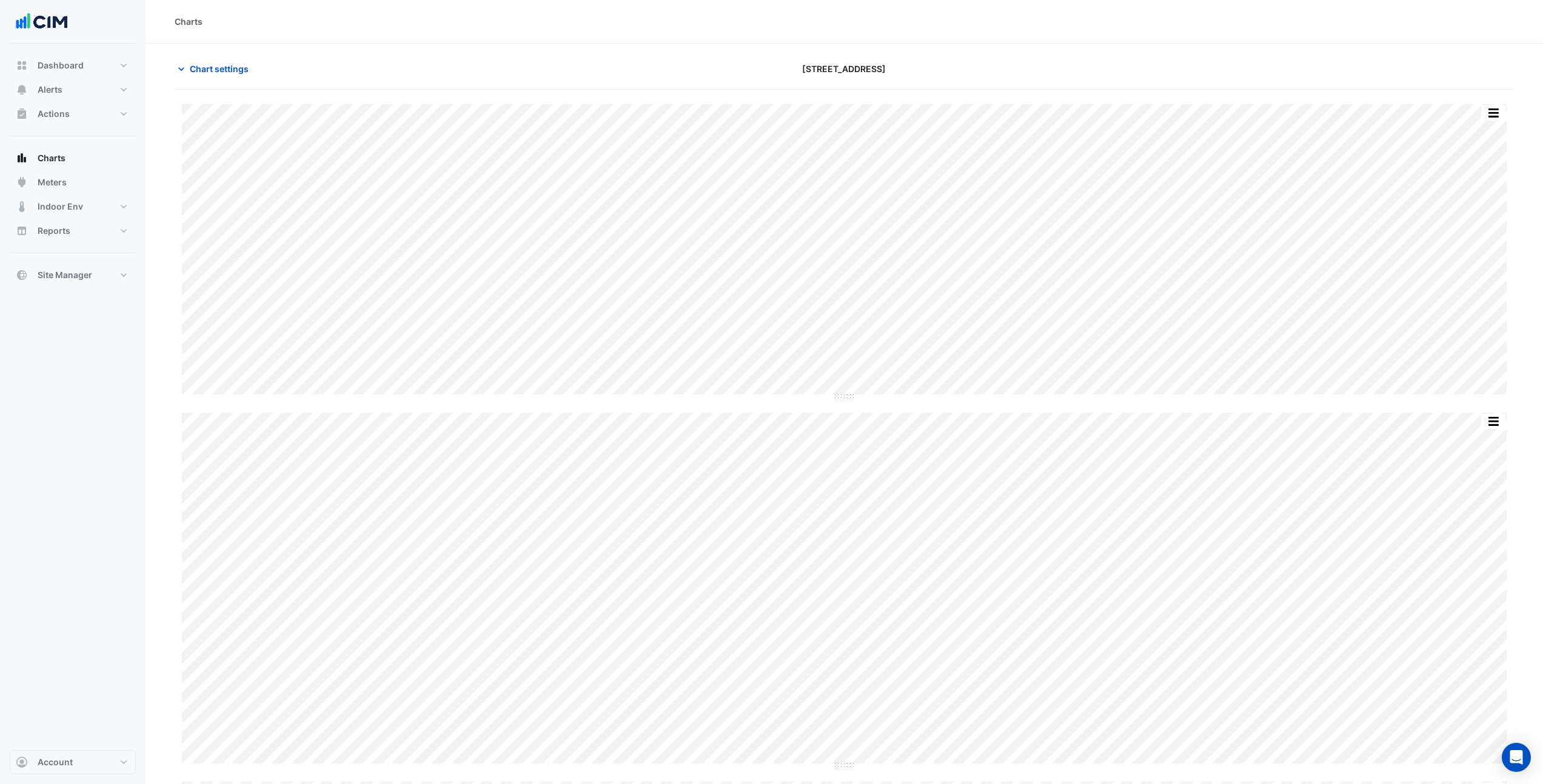
click at [1486, 113] on button "button" at bounding box center [1493, 113] width 24 height 15
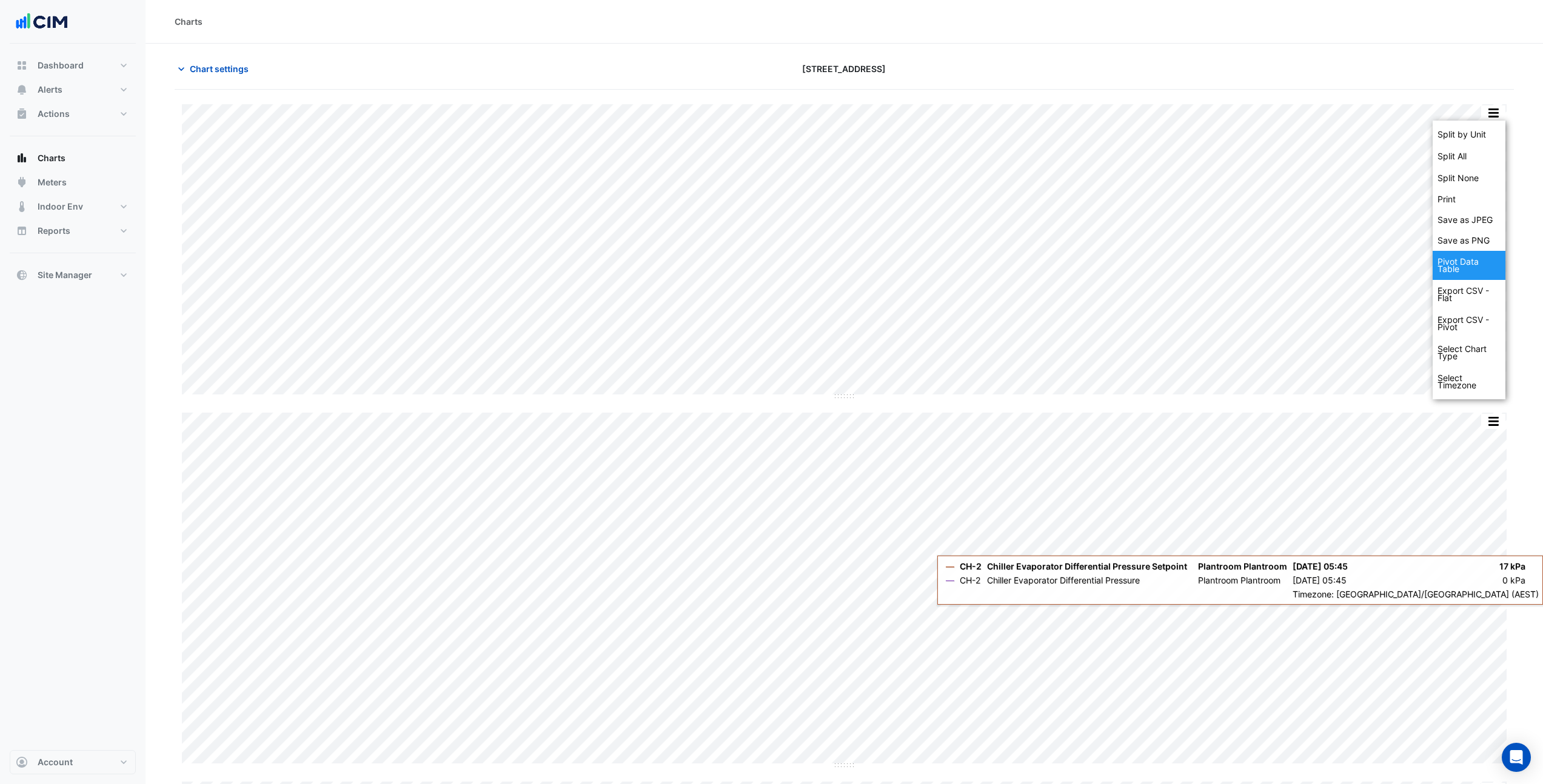
click at [1452, 264] on div "Pivot Data Table" at bounding box center [1469, 265] width 73 height 29
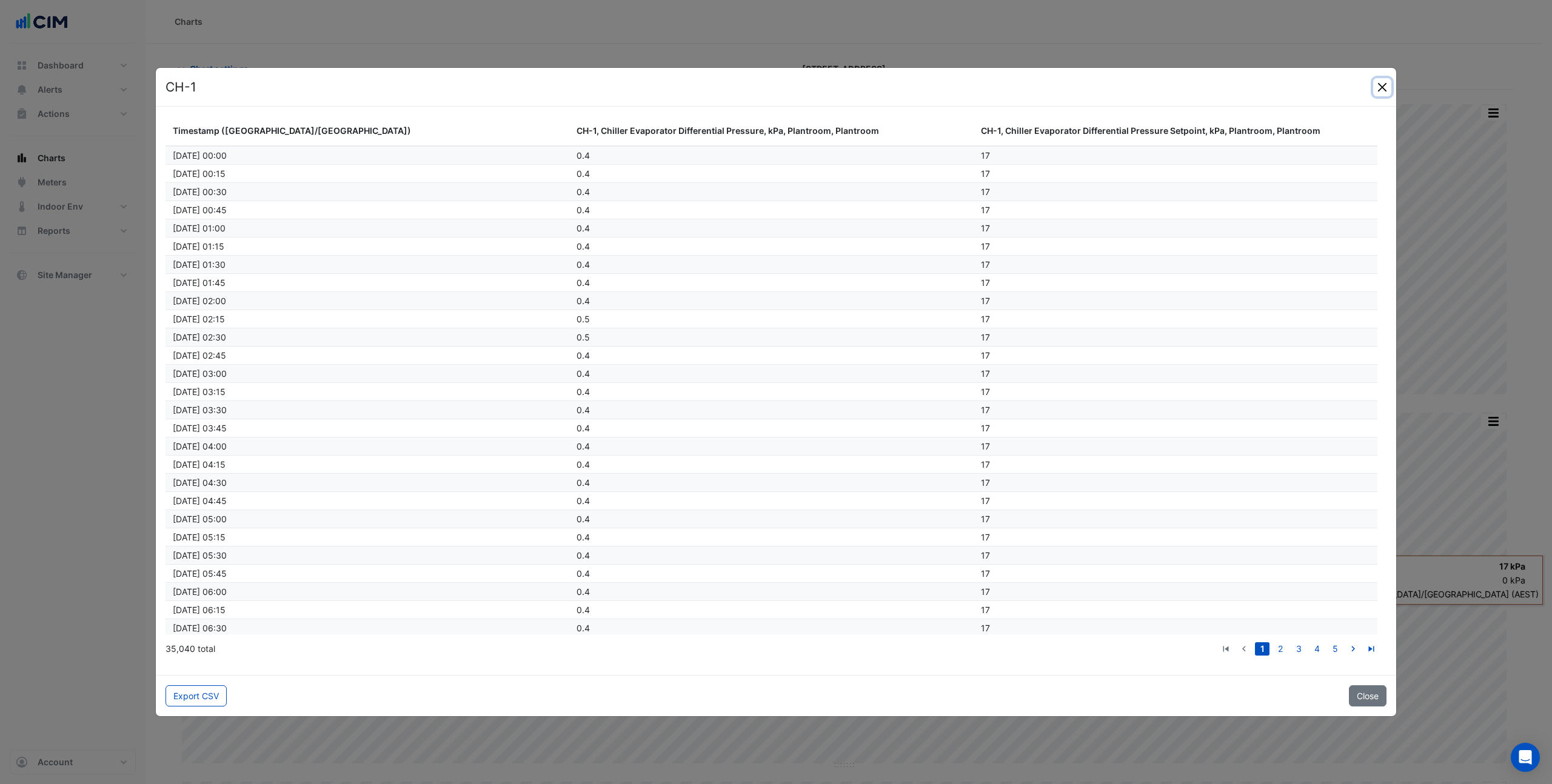
drag, startPoint x: 1384, startPoint y: 86, endPoint x: 1354, endPoint y: 132, distance: 54.9
click at [1383, 86] on button "Close" at bounding box center [1382, 87] width 18 height 18
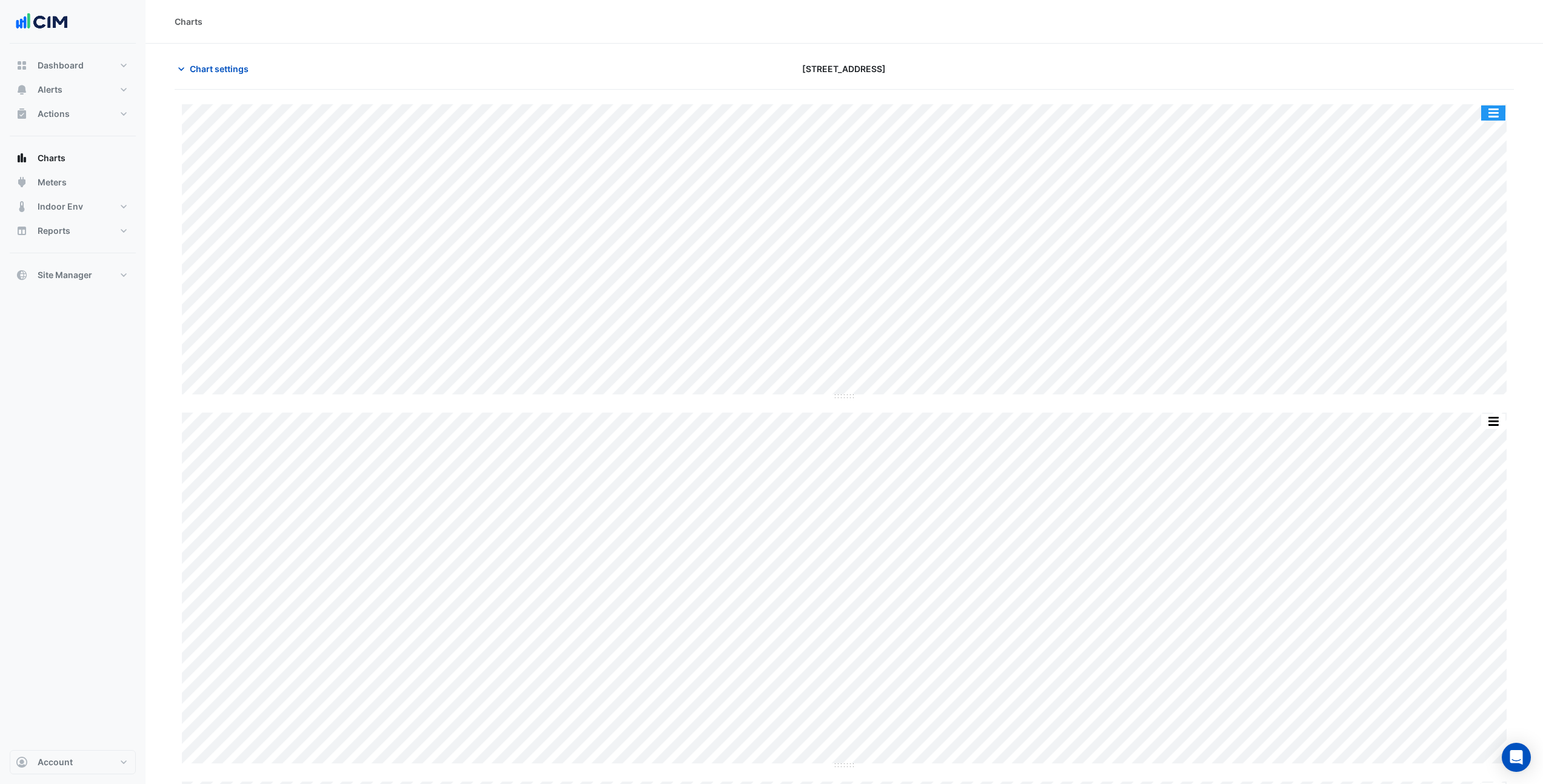
click at [1489, 113] on button "button" at bounding box center [1493, 113] width 24 height 15
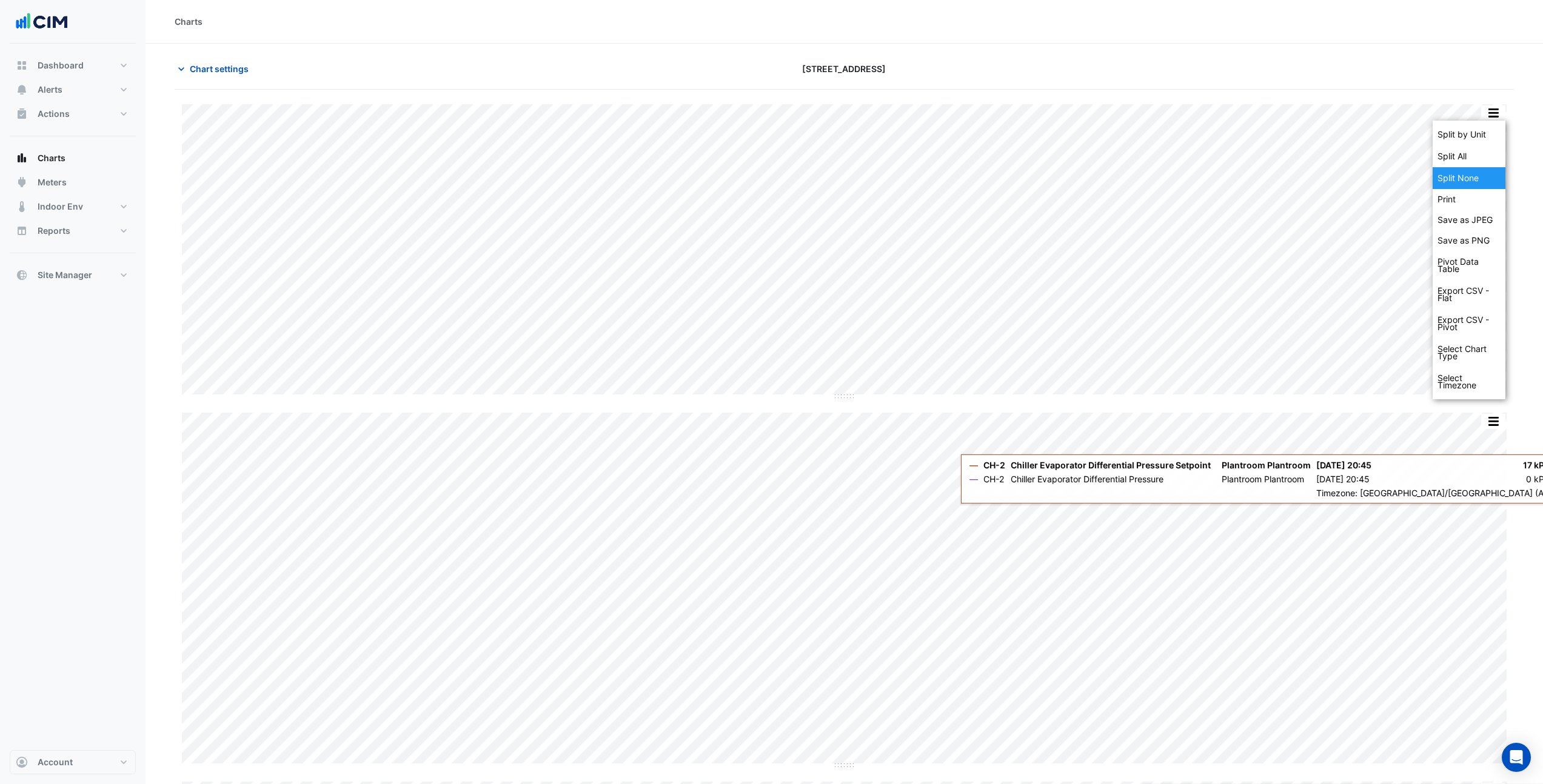
click at [1475, 183] on div "Split None" at bounding box center [1469, 178] width 73 height 22
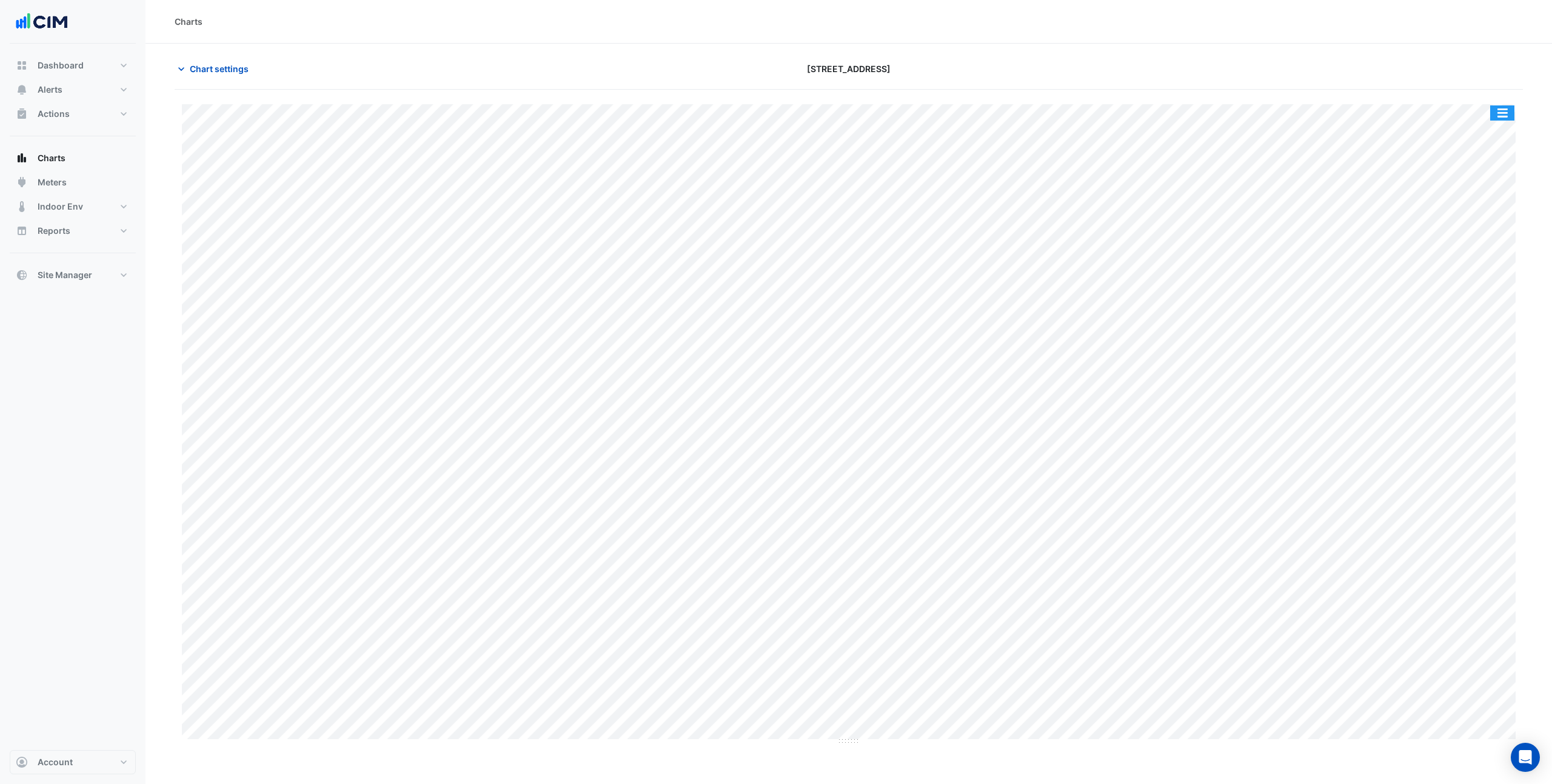
click at [1501, 112] on button "button" at bounding box center [1502, 113] width 24 height 15
click at [1477, 261] on div "Pivot Data Table" at bounding box center [1478, 265] width 73 height 29
click at [1372, 67] on div at bounding box center [1303, 68] width 454 height 21
click at [1498, 118] on button "button" at bounding box center [1502, 113] width 24 height 15
click at [1468, 295] on div "Export CSV - Flat" at bounding box center [1478, 294] width 73 height 29
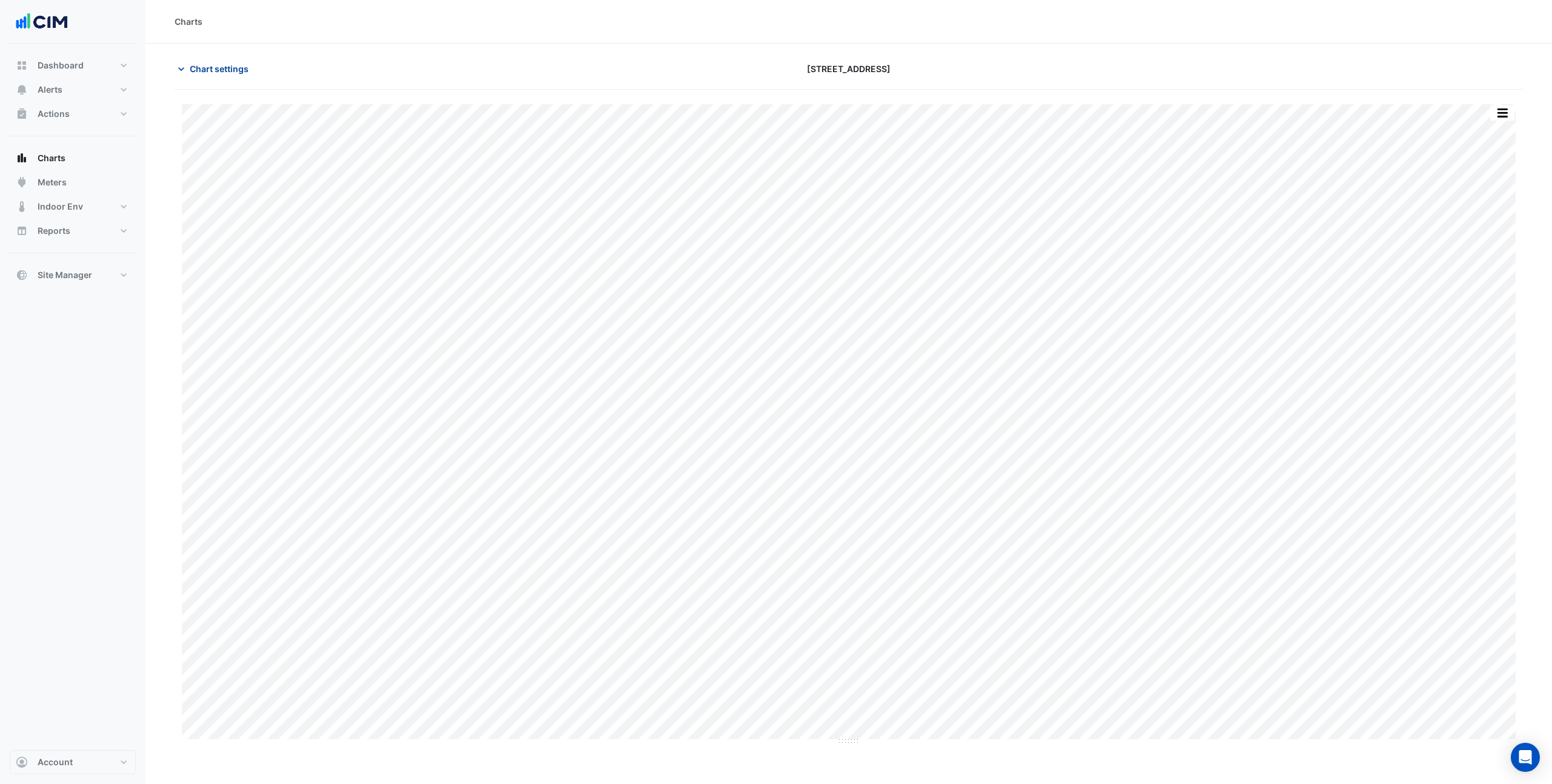
click at [217, 78] on button "Chart settings" at bounding box center [215, 68] width 82 height 21
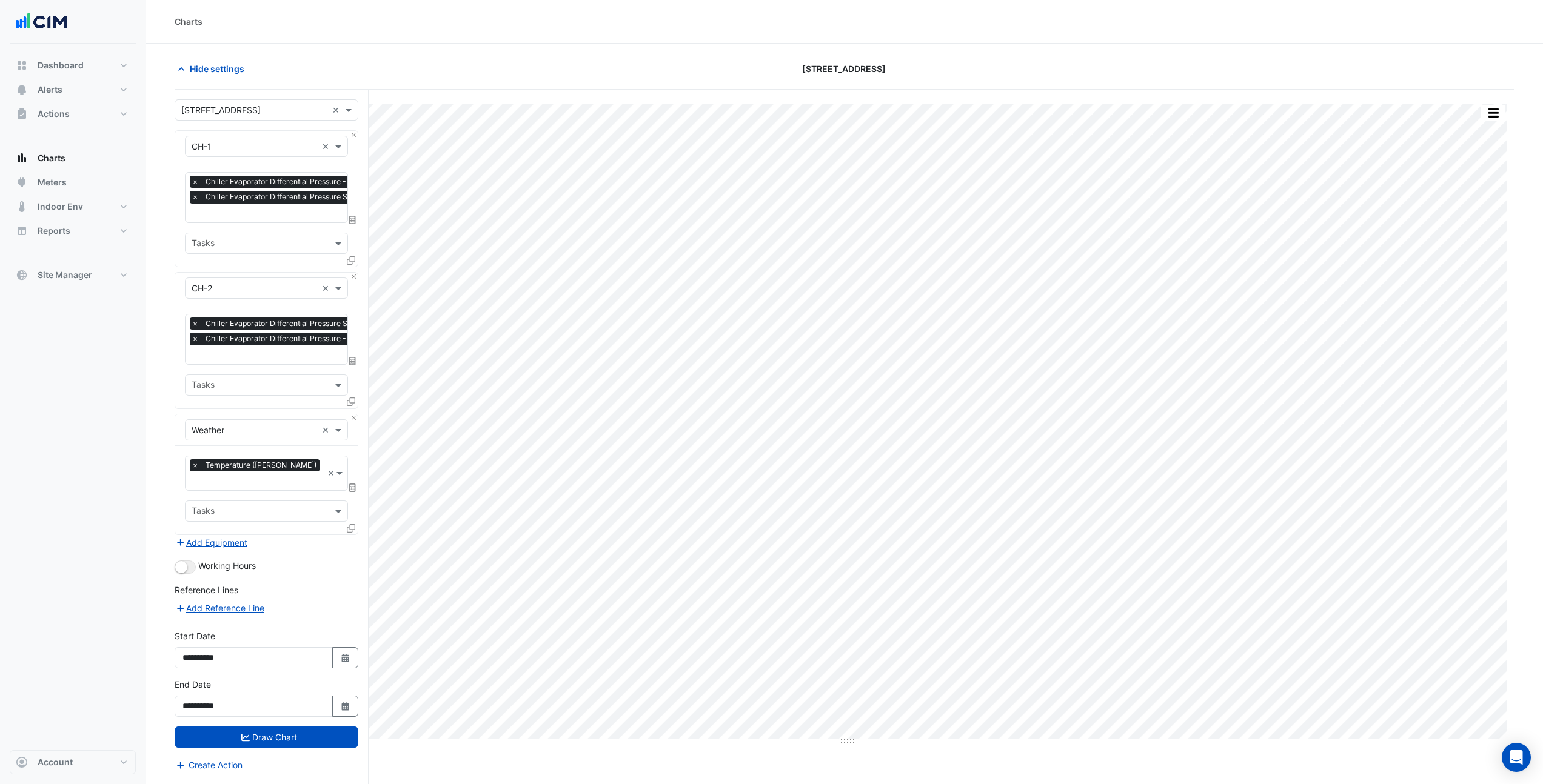
click at [243, 215] on input "text" at bounding box center [326, 214] width 268 height 13
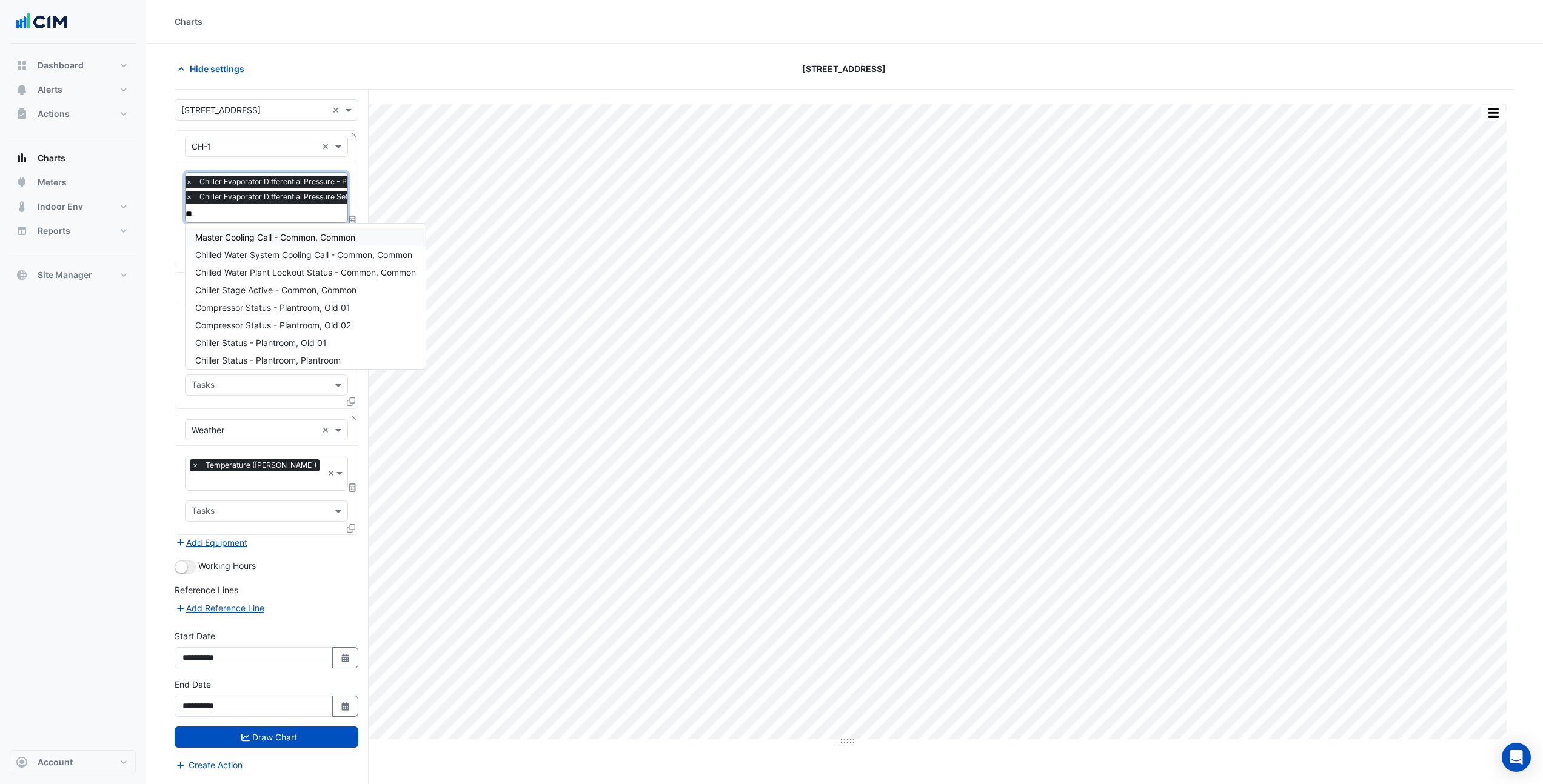
type input "*"
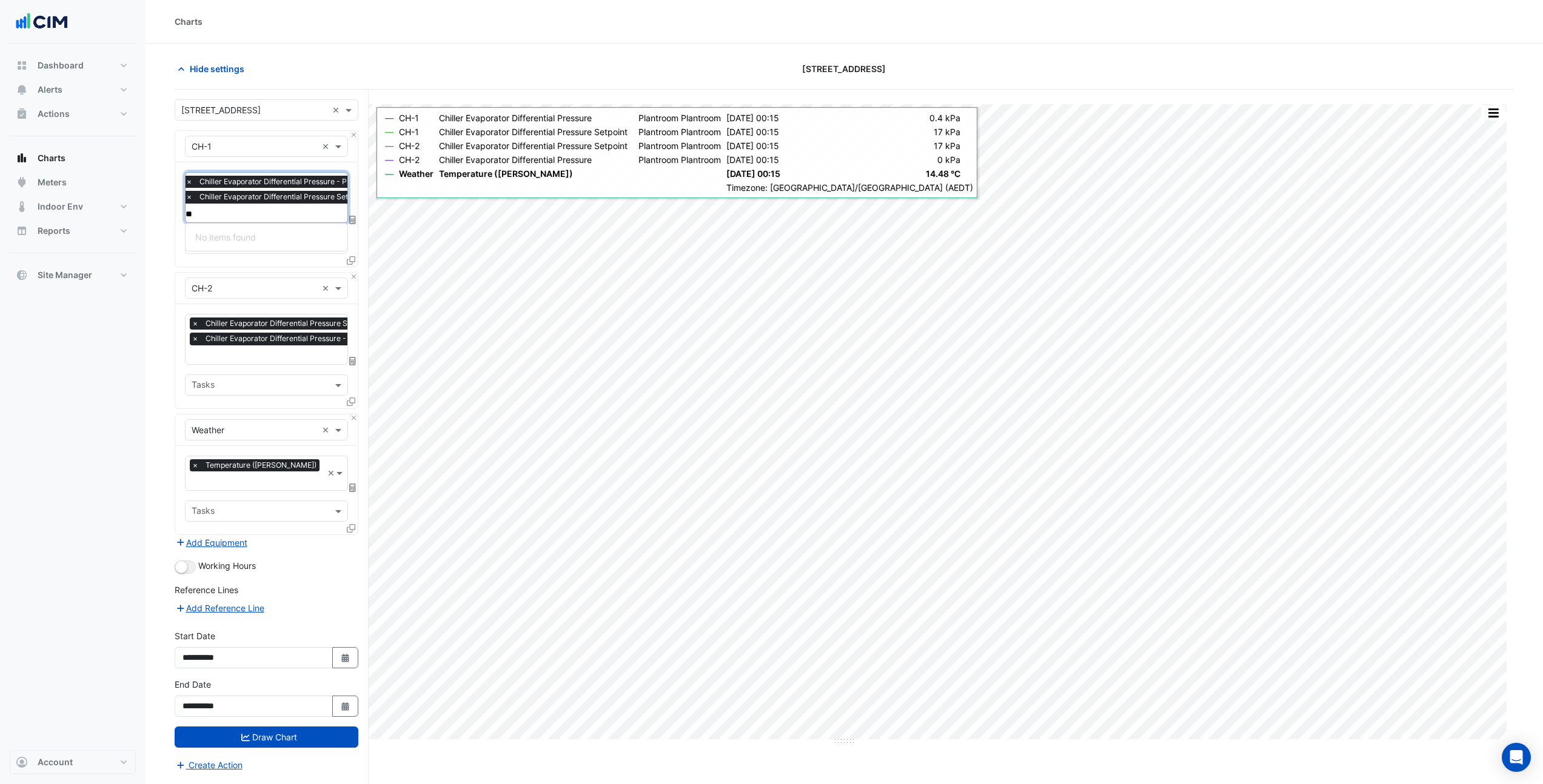
type input "*"
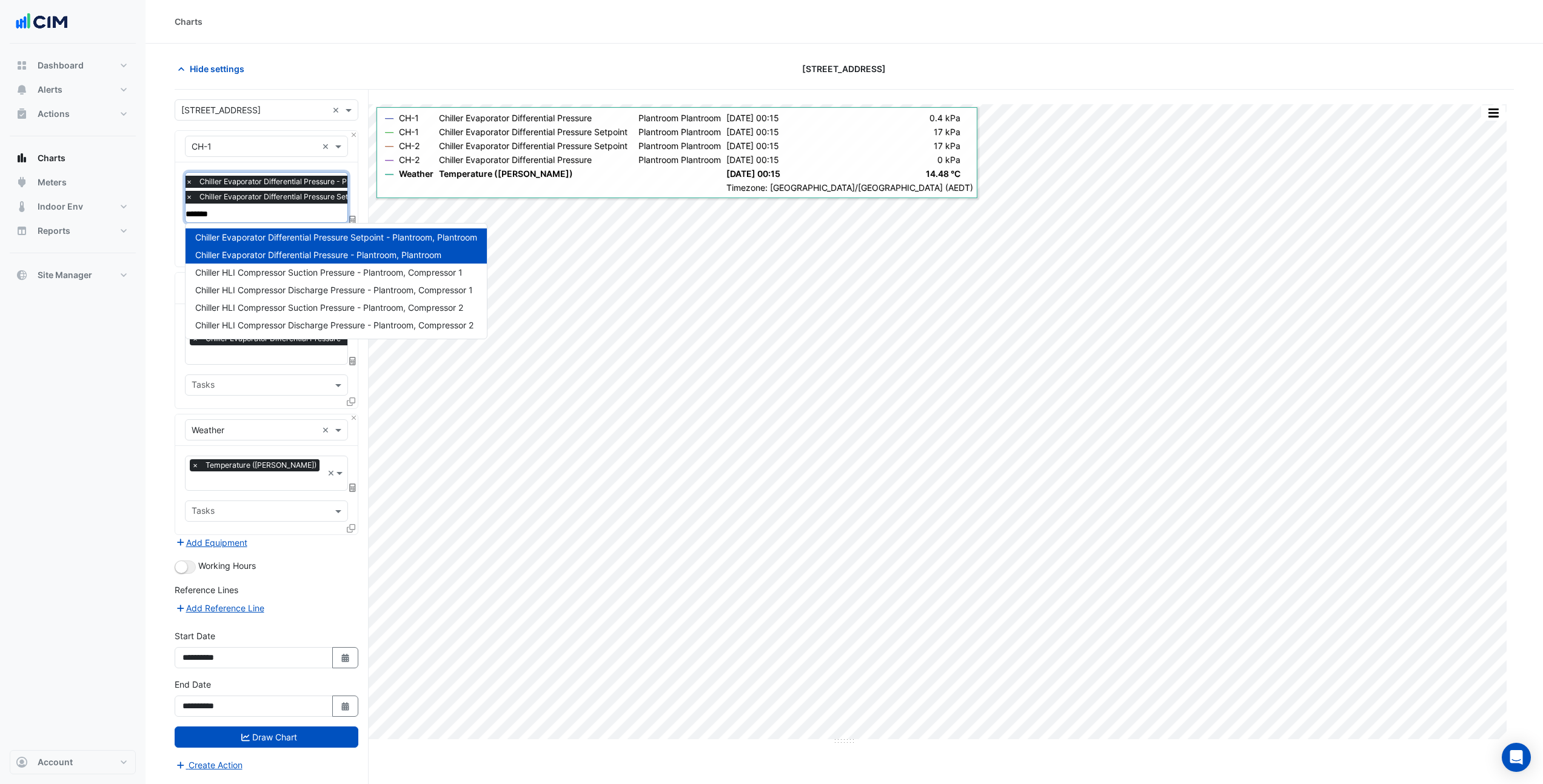
type input "********"
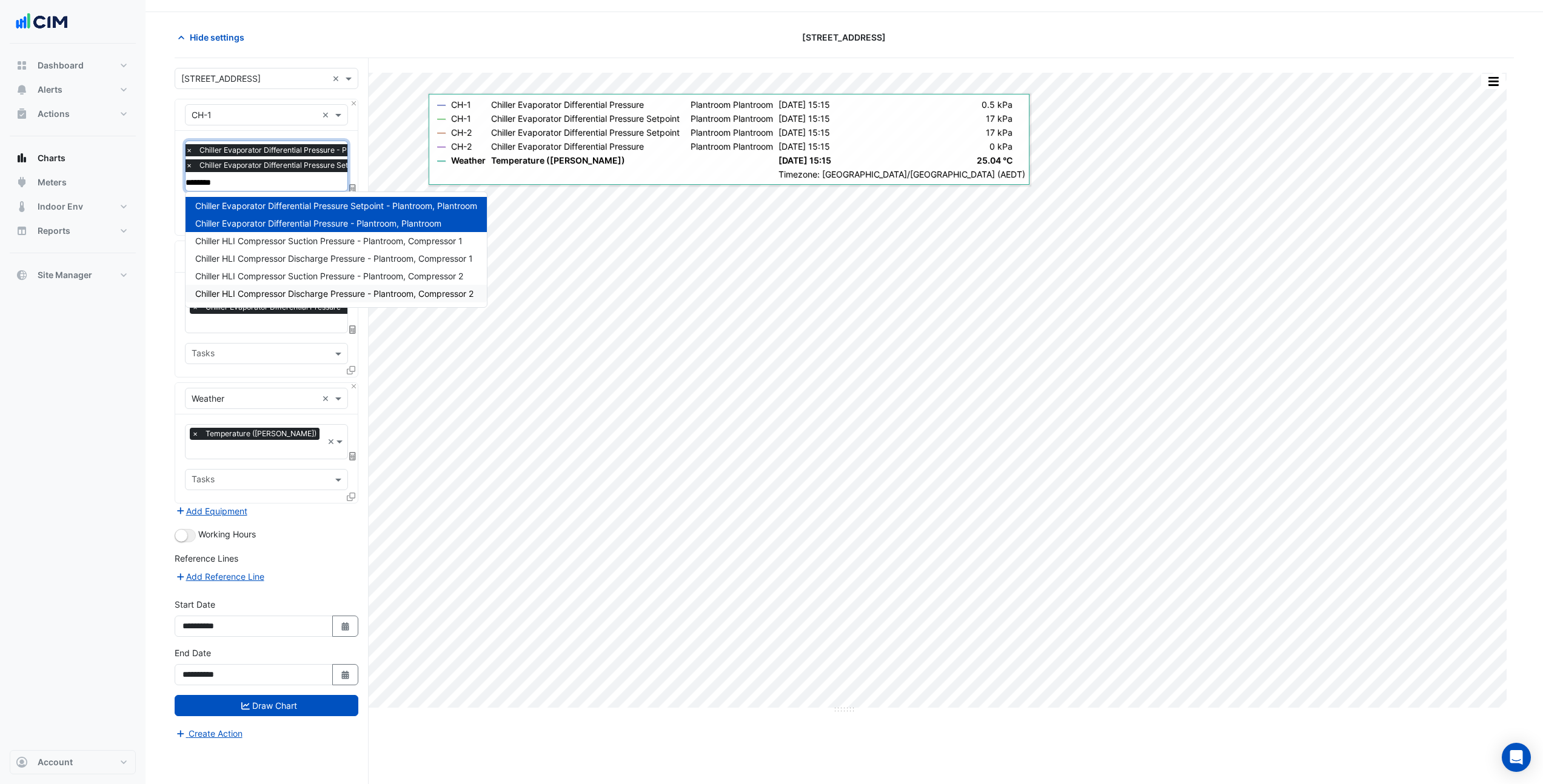
scroll to position [0, 0]
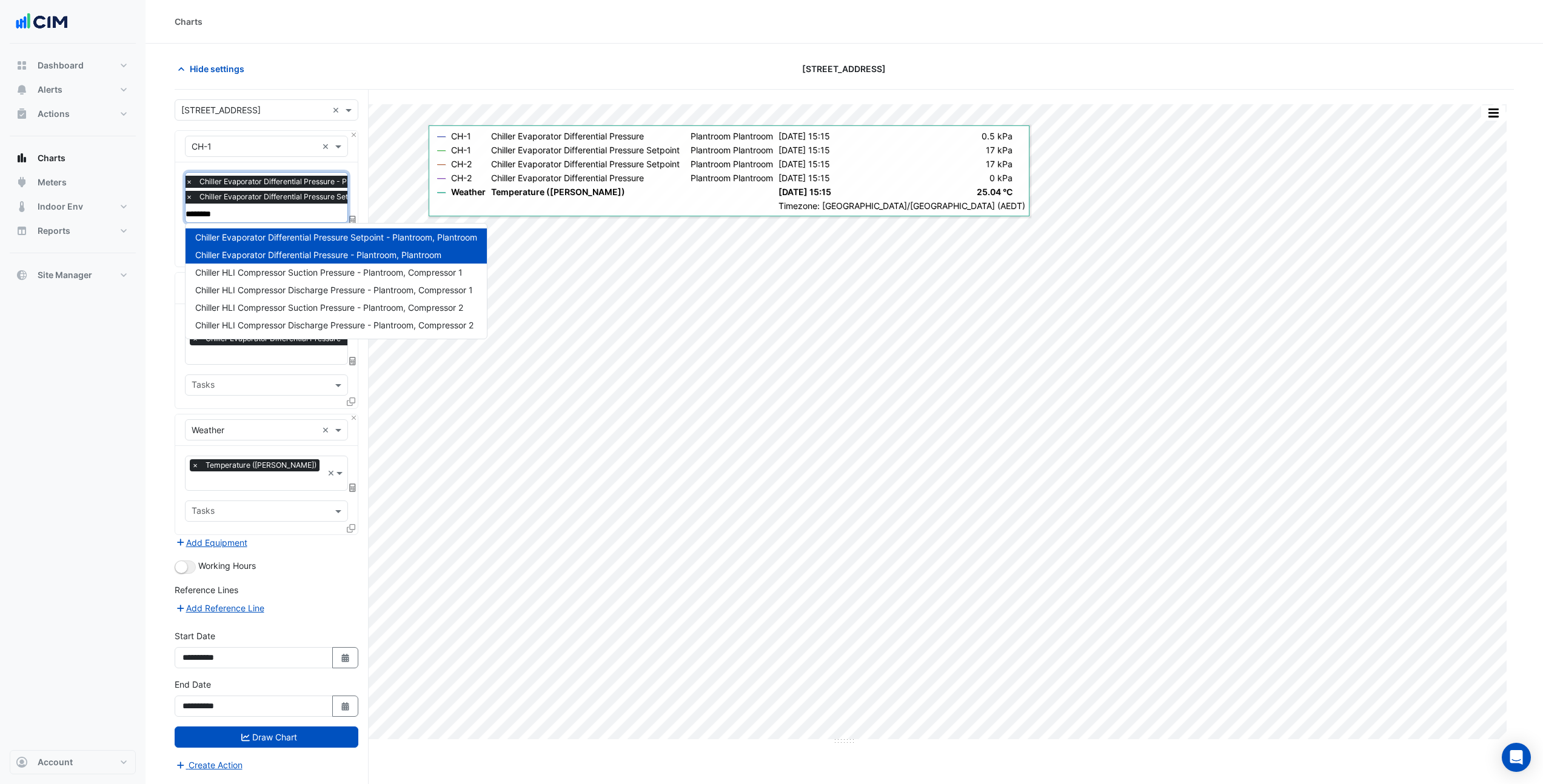
drag, startPoint x: 244, startPoint y: 212, endPoint x: 171, endPoint y: 221, distance: 73.6
click at [171, 221] on section "Hide settings 990 La Trobe Street Split by Equip Split by Unit Split All Print …" at bounding box center [844, 437] width 1397 height 787
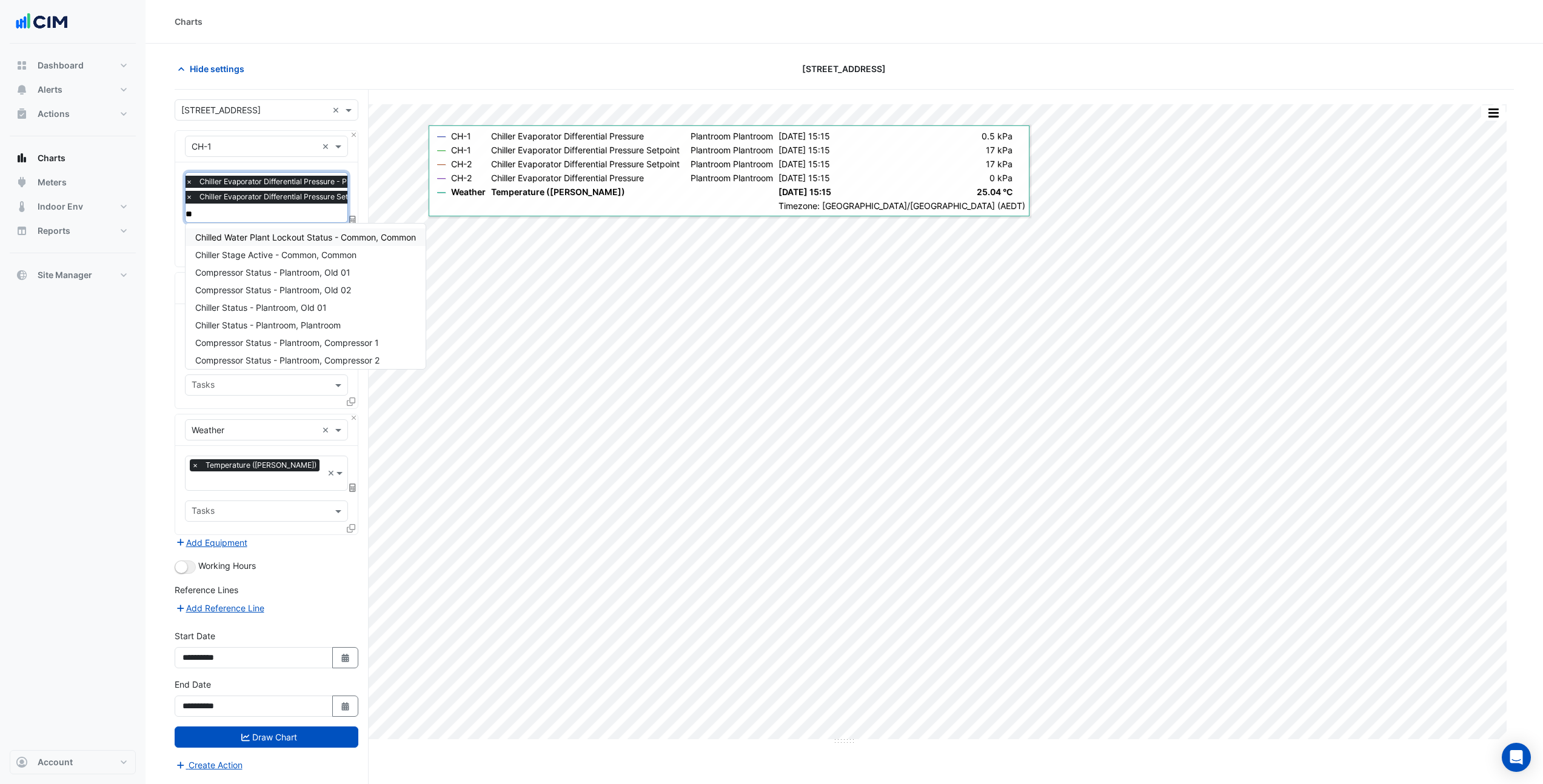
type input "*"
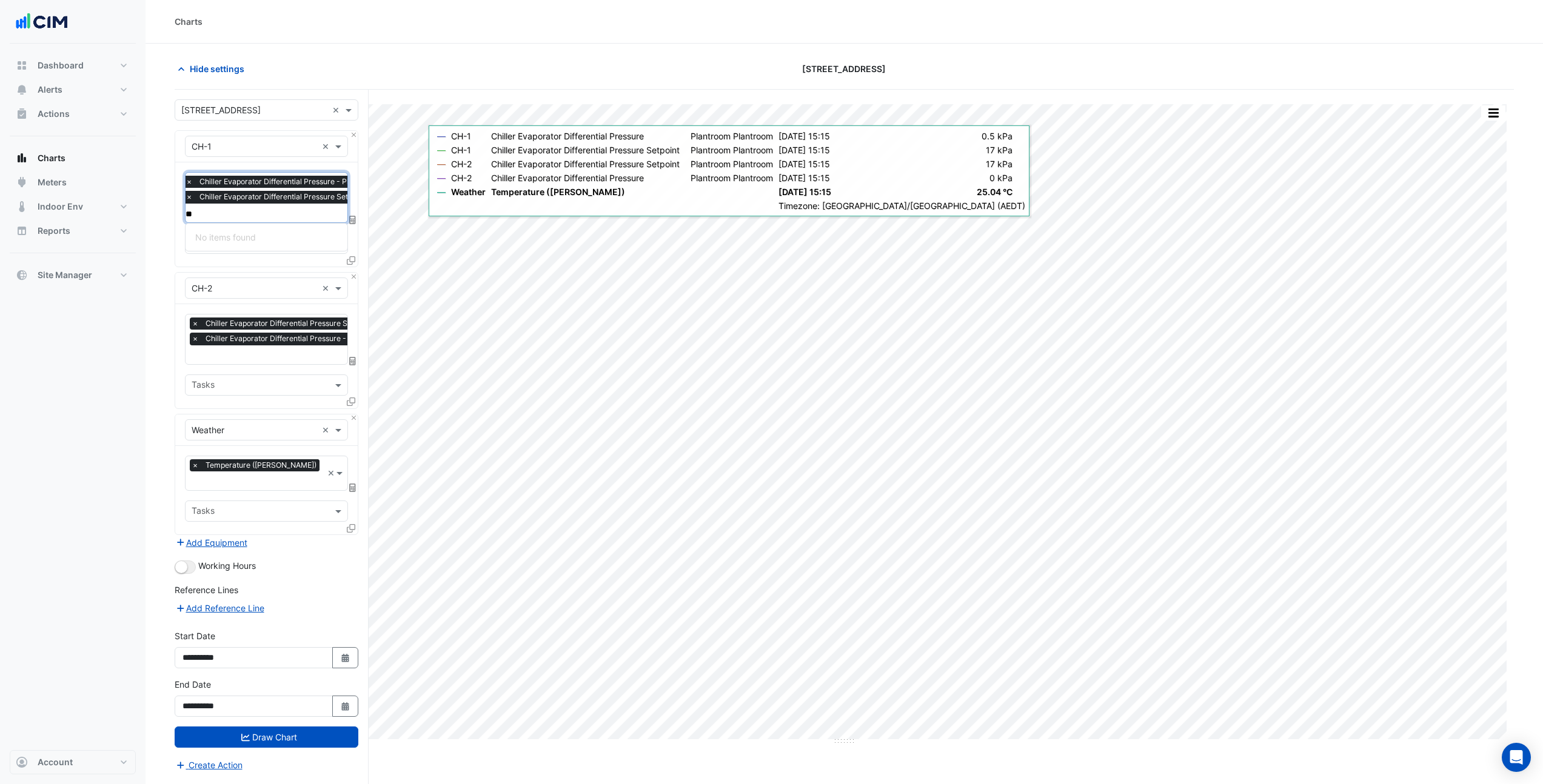
type input "*"
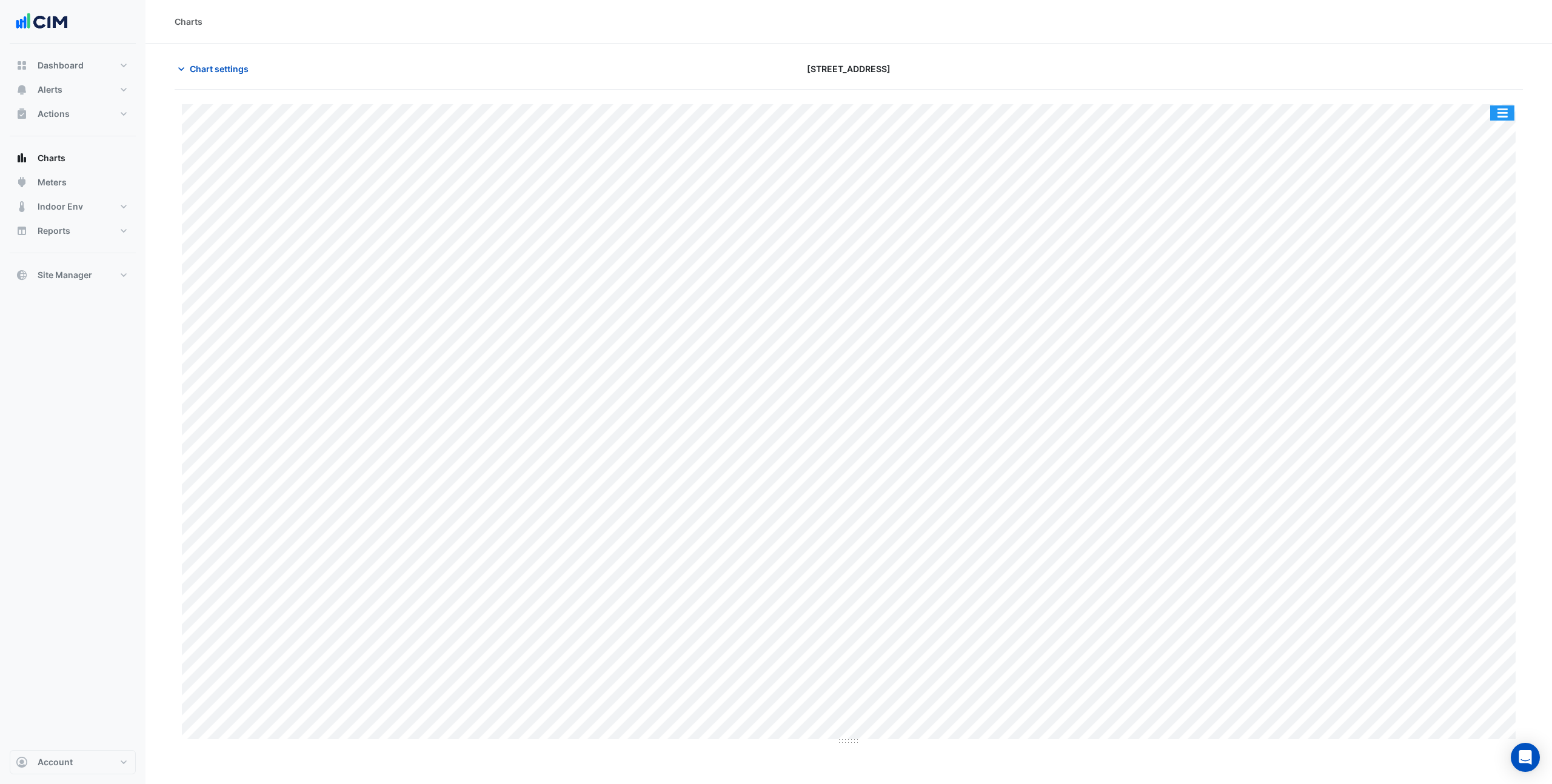
click at [1497, 111] on button "button" at bounding box center [1502, 113] width 24 height 15
click at [1477, 292] on div "Export CSV - Flat" at bounding box center [1478, 294] width 73 height 29
